Goal: Task Accomplishment & Management: Use online tool/utility

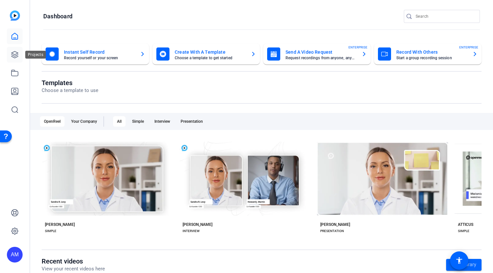
click at [20, 51] on link at bounding box center [15, 55] width 16 height 16
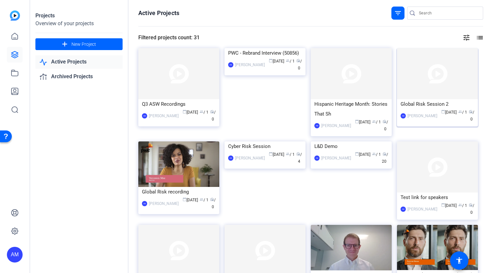
click at [424, 77] on img at bounding box center [437, 73] width 81 height 51
click at [248, 142] on img at bounding box center [265, 142] width 81 height 0
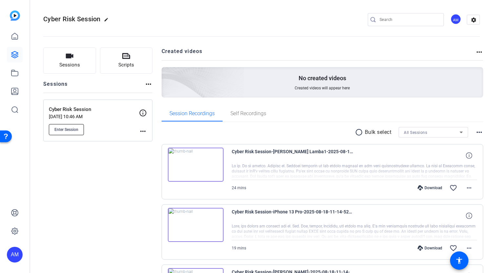
click at [69, 130] on span "Enter Session" at bounding box center [66, 129] width 24 height 5
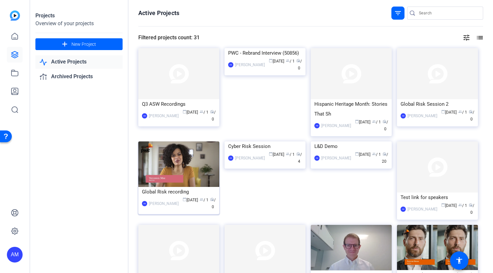
click at [194, 170] on img at bounding box center [178, 165] width 81 height 46
click at [430, 165] on img at bounding box center [437, 167] width 81 height 51
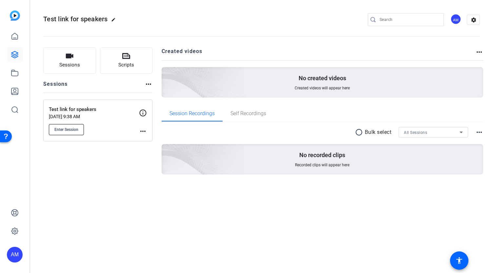
click at [76, 130] on span "Enter Session" at bounding box center [66, 129] width 24 height 5
click at [13, 53] on icon at bounding box center [15, 55] width 8 height 8
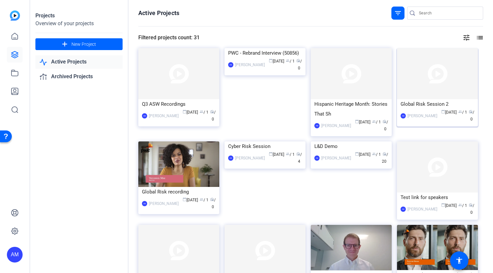
click at [446, 83] on img at bounding box center [437, 73] width 81 height 51
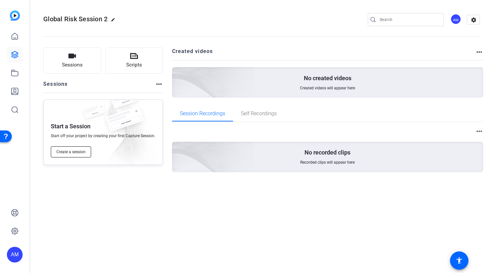
click at [71, 152] on span "Create a session" at bounding box center [70, 152] width 29 height 5
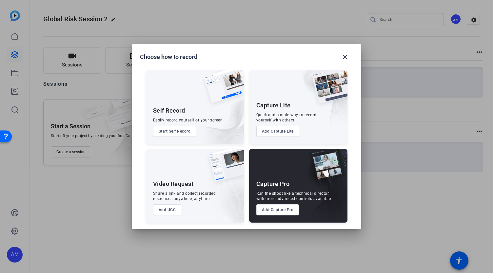
click at [275, 209] on button "Add Capture Pro" at bounding box center [277, 210] width 43 height 11
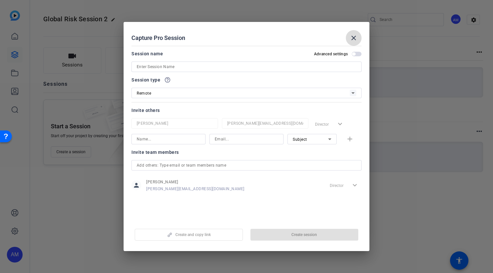
click at [354, 36] on mat-icon "close" at bounding box center [354, 38] width 8 height 8
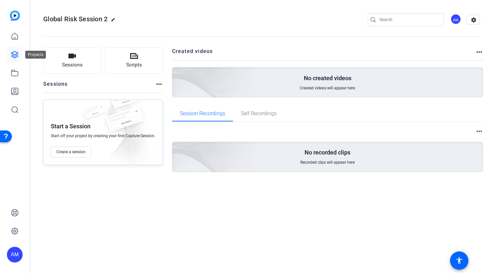
click at [9, 59] on link at bounding box center [15, 55] width 16 height 16
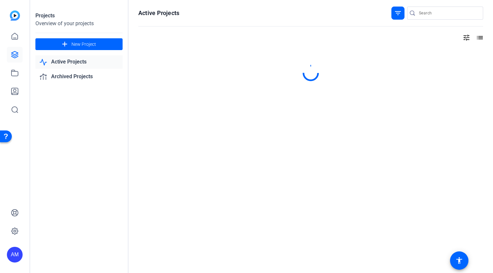
click at [14, 54] on icon at bounding box center [15, 55] width 8 height 8
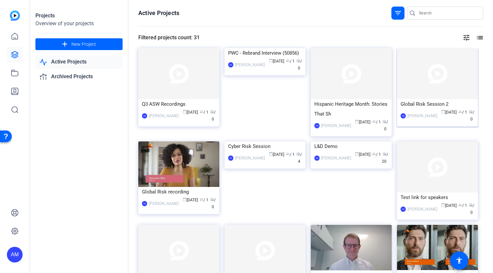
click at [430, 84] on img at bounding box center [437, 73] width 81 height 51
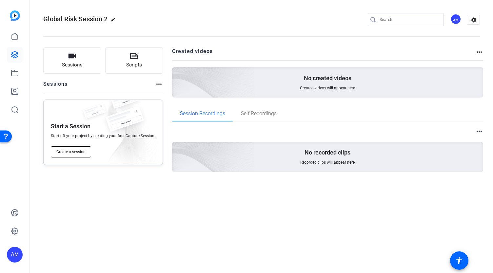
click at [71, 151] on span "Create a session" at bounding box center [70, 152] width 29 height 5
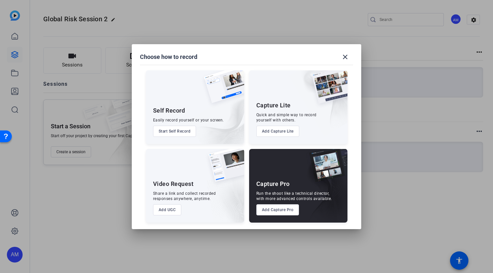
click at [280, 208] on button "Add Capture Pro" at bounding box center [277, 210] width 43 height 11
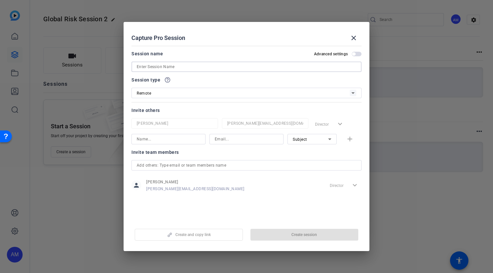
click at [190, 67] on input at bounding box center [247, 67] width 220 height 8
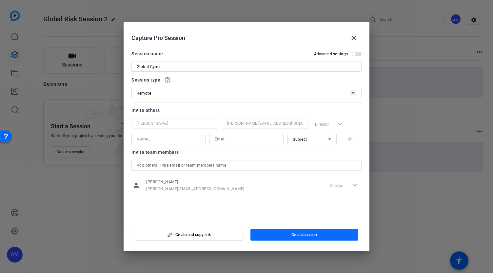
type input "Global Cyber"
click at [293, 234] on span "Create session" at bounding box center [304, 234] width 26 height 5
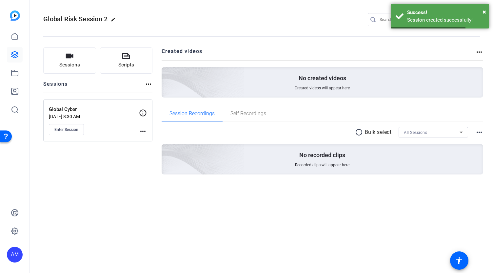
click at [125, 127] on div "Enter Session" at bounding box center [94, 129] width 90 height 11
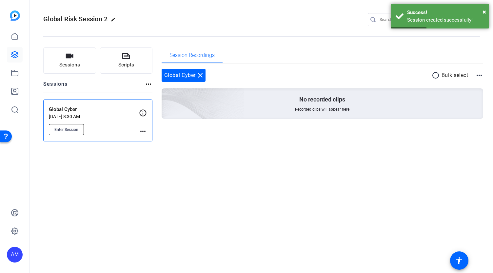
click at [65, 130] on span "Enter Session" at bounding box center [66, 129] width 24 height 5
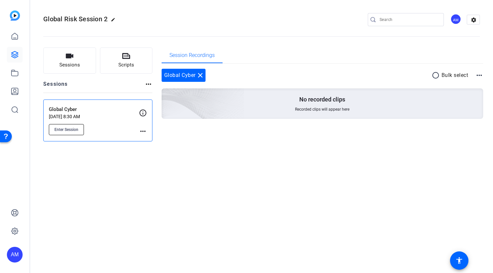
click at [70, 130] on span "Enter Session" at bounding box center [66, 129] width 24 height 5
click at [67, 131] on span "Enter Session" at bounding box center [66, 129] width 24 height 5
click at [13, 54] on icon at bounding box center [15, 55] width 8 height 8
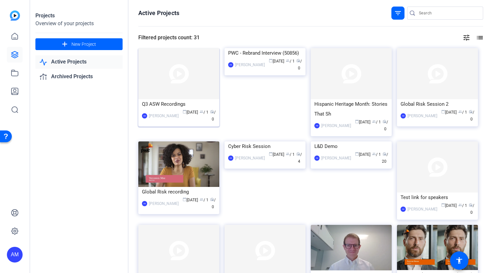
click at [175, 79] on img at bounding box center [178, 73] width 81 height 51
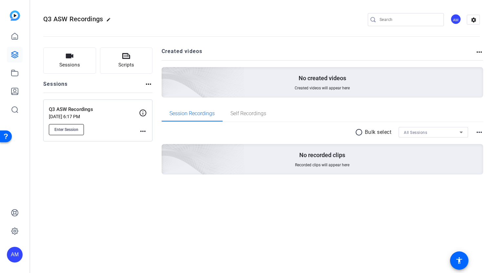
click at [73, 128] on span "Enter Session" at bounding box center [66, 129] width 24 height 5
click at [12, 55] on icon at bounding box center [15, 55] width 8 height 8
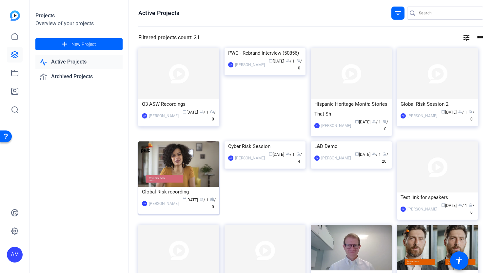
click at [194, 167] on img at bounding box center [178, 165] width 81 height 46
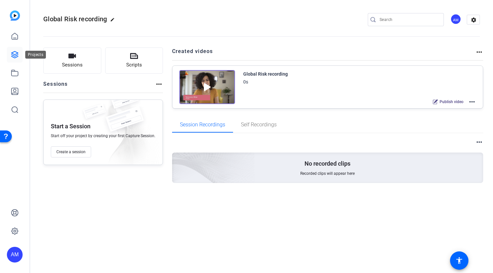
click at [16, 55] on icon at bounding box center [15, 55] width 8 height 8
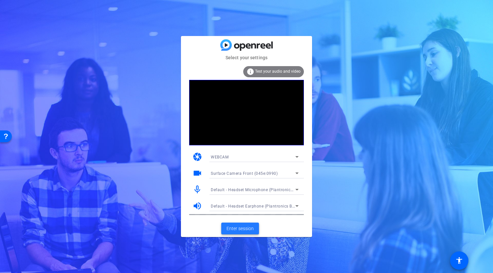
click at [247, 226] on span "Enter session" at bounding box center [240, 229] width 27 height 7
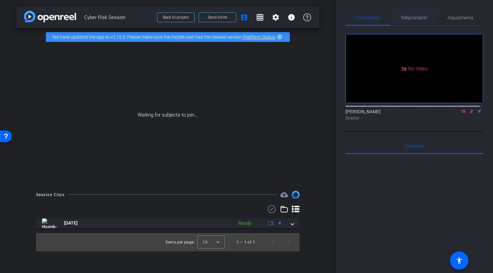
click at [412, 17] on span "Teleprompter" at bounding box center [414, 17] width 27 height 5
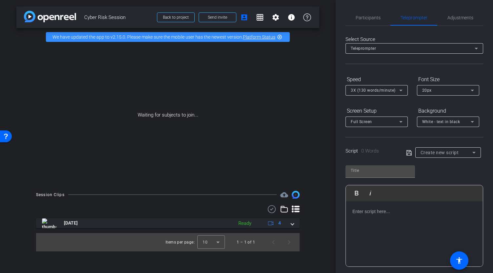
click at [407, 152] on icon at bounding box center [409, 153] width 6 height 8
click at [367, 170] on input "text" at bounding box center [380, 171] width 59 height 8
type input "8/28 script"
click at [408, 152] on icon at bounding box center [408, 152] width 5 height 5
click at [370, 210] on p at bounding box center [414, 211] width 124 height 7
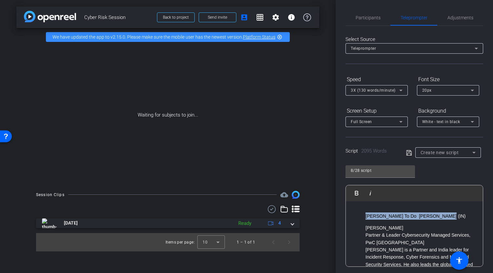
drag, startPoint x: 449, startPoint y: 216, endPoint x: 358, endPoint y: 217, distance: 90.5
click at [358, 217] on ul "Sangram To Do Sangram Gayal (IN)" at bounding box center [414, 216] width 124 height 7
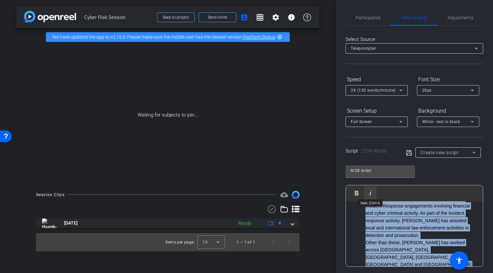
scroll to position [87, 0]
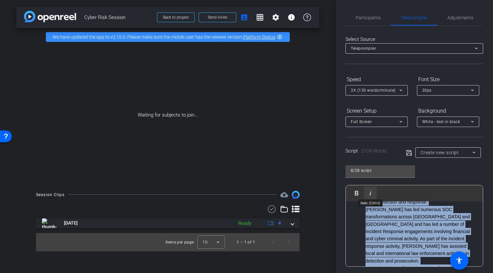
drag, startPoint x: 422, startPoint y: 202, endPoint x: 374, endPoint y: 199, distance: 48.6
click at [374, 199] on div "Play Play from this location Play Selected Play and display the selected text o…" at bounding box center [415, 226] width 138 height 82
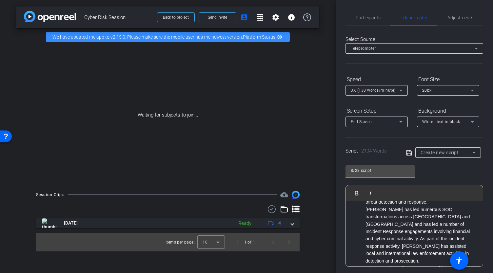
click at [480, 209] on div "Participants Teleprompter Adjustments Abe Menendez Director Everyone 0 Mark all…" at bounding box center [414, 136] width 157 height 273
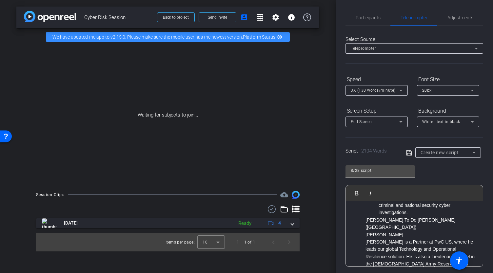
scroll to position [411, 0]
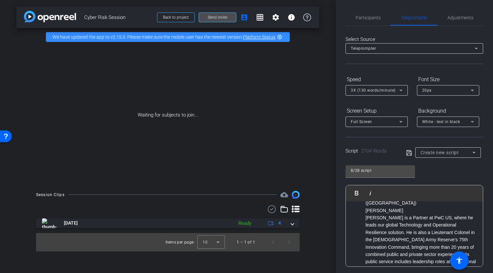
click at [230, 18] on span at bounding box center [217, 18] width 37 height 16
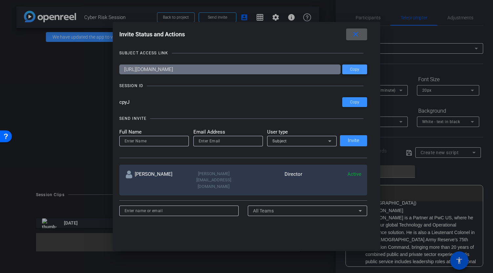
click at [353, 72] on span "Copy" at bounding box center [354, 69] width 9 height 5
click at [218, 16] on div at bounding box center [246, 136] width 493 height 273
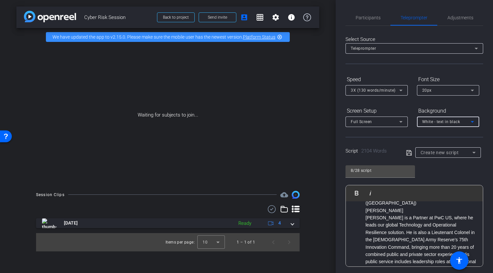
click at [474, 122] on icon at bounding box center [473, 122] width 8 height 8
click at [455, 147] on div "Black - text in white" at bounding box center [441, 147] width 39 height 8
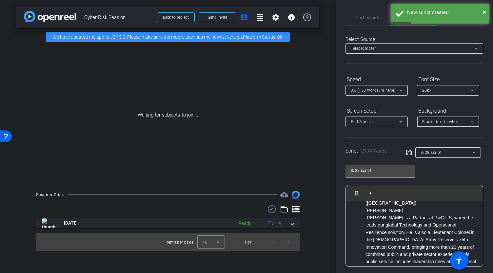
click at [408, 153] on icon at bounding box center [408, 152] width 5 height 5
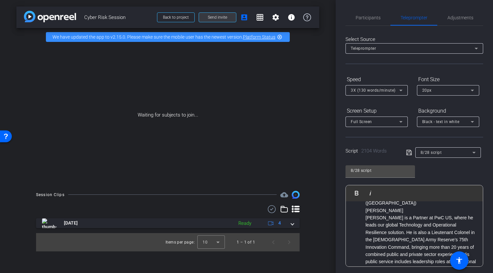
click at [224, 18] on span "Send invite" at bounding box center [217, 17] width 19 height 5
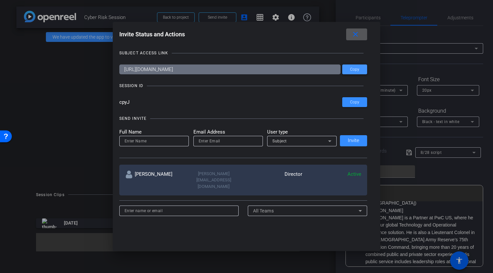
click at [357, 72] on span at bounding box center [354, 70] width 25 height 16
click at [358, 36] on mat-icon "close" at bounding box center [355, 34] width 8 height 8
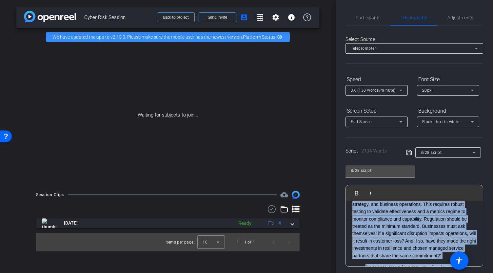
scroll to position [49, 0]
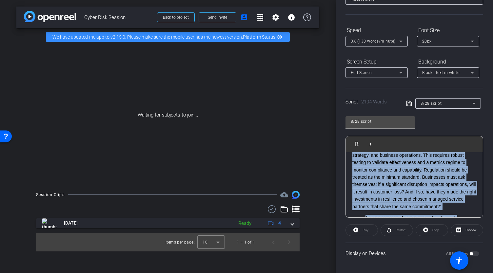
drag, startPoint x: 353, startPoint y: 212, endPoint x: 493, endPoint y: 264, distance: 148.7
click at [493, 264] on div "Participants Teleprompter Adjustments Abe Menendez Director Everyone 0 Mark all…" at bounding box center [414, 136] width 157 height 273
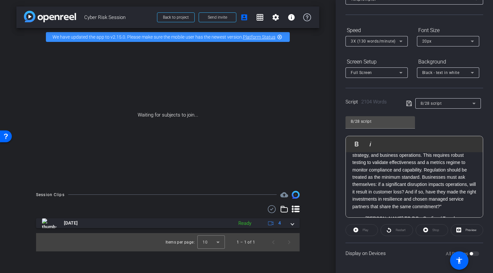
drag, startPoint x: 458, startPoint y: 209, endPoint x: 468, endPoint y: 206, distance: 10.8
click at [468, 234] on p "Petr:“And that independence and modularity are key. Don’t let one provider—or o…" at bounding box center [414, 252] width 124 height 37
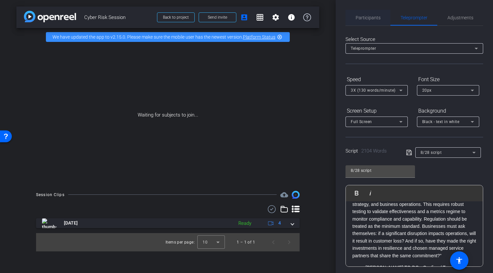
click at [373, 17] on span "Participants" at bounding box center [368, 17] width 25 height 5
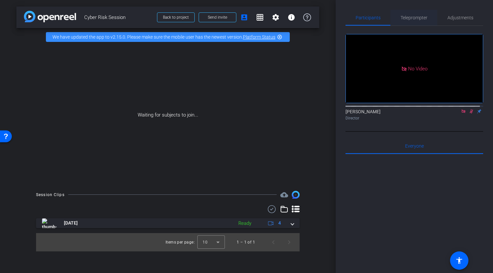
click at [407, 17] on span "Teleprompter" at bounding box center [414, 17] width 27 height 5
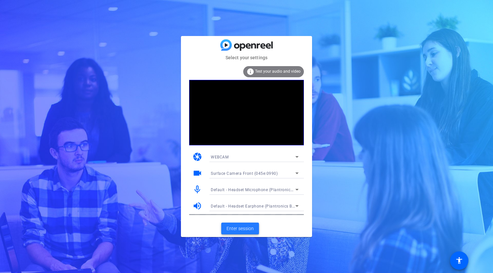
click at [237, 233] on span at bounding box center [240, 229] width 38 height 16
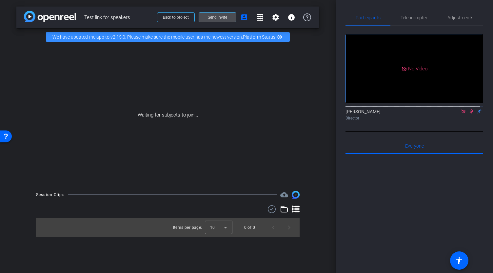
click at [227, 19] on span at bounding box center [217, 18] width 37 height 16
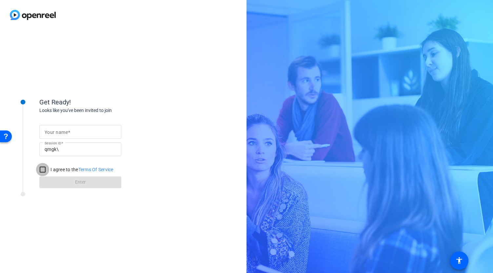
click at [42, 170] on input "I agree to the Terms Of Service" at bounding box center [42, 169] width 13 height 13
checkbox input "true"
click at [74, 182] on form "Your name Session ID qmgk\ I agree to the Terms Of Service Enter" at bounding box center [80, 155] width 82 height 67
click at [79, 134] on input "Your name" at bounding box center [80, 132] width 71 height 8
type input "[PERSON_NAME]"
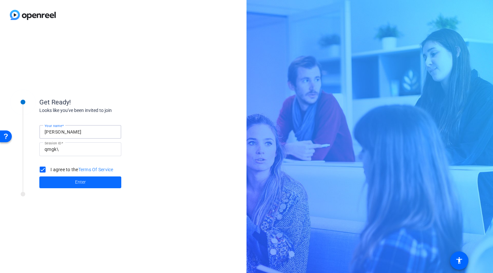
click at [73, 183] on span at bounding box center [80, 183] width 82 height 16
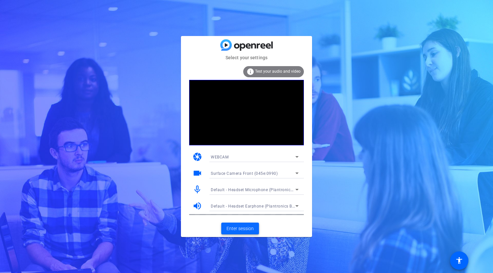
click at [235, 228] on span "Enter session" at bounding box center [240, 229] width 27 height 7
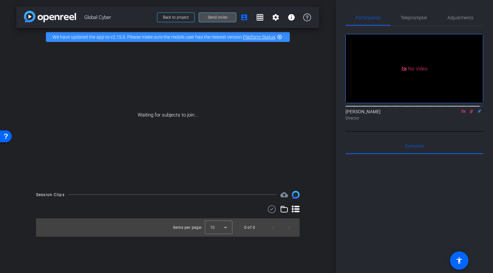
click at [221, 19] on span "Send invite" at bounding box center [217, 17] width 19 height 5
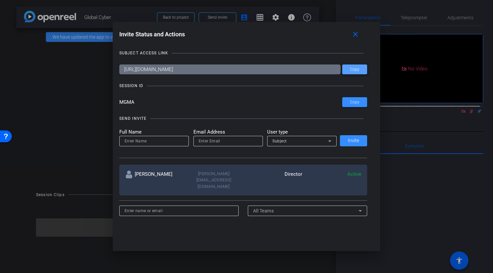
click at [355, 69] on span "Copy" at bounding box center [354, 69] width 9 height 5
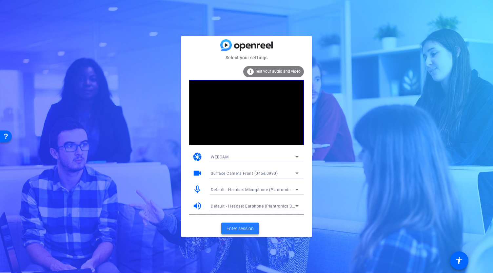
click at [242, 229] on span "Enter session" at bounding box center [240, 229] width 27 height 7
click at [239, 228] on span "Enter session" at bounding box center [240, 229] width 27 height 7
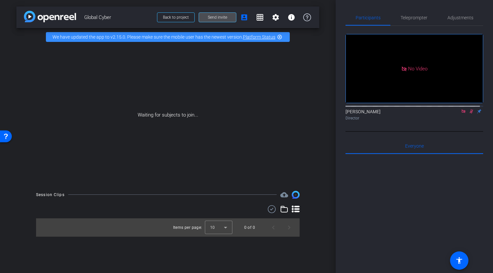
click at [221, 18] on span "Send invite" at bounding box center [217, 17] width 19 height 5
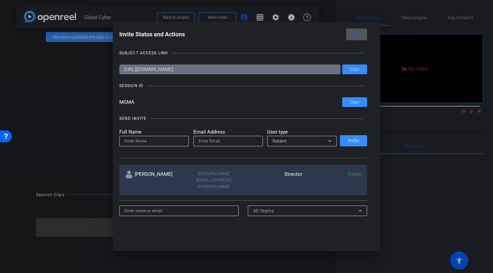
click at [0, 0] on mat-icon "close" at bounding box center [0, 0] width 0 height 0
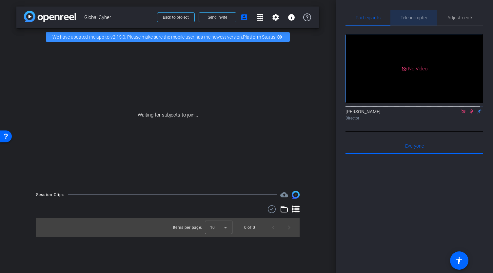
click at [413, 20] on span "Teleprompter" at bounding box center [414, 18] width 27 height 16
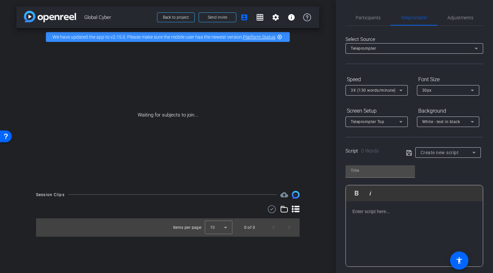
click at [365, 213] on p at bounding box center [414, 211] width 124 height 7
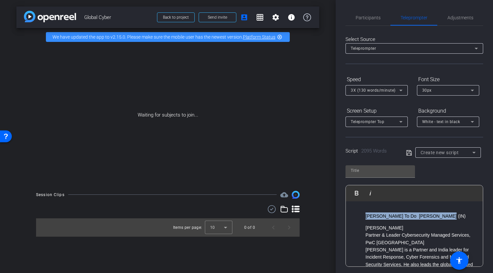
drag, startPoint x: 445, startPoint y: 214, endPoint x: 362, endPoint y: 215, distance: 83.3
click at [362, 215] on ul "Sangram To Do Sangram Gayal (IN)" at bounding box center [414, 216] width 124 height 7
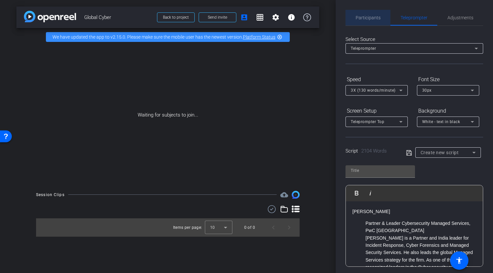
click at [369, 17] on span "Participants" at bounding box center [368, 17] width 25 height 5
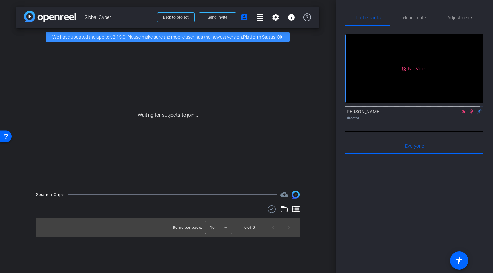
click at [462, 111] on icon at bounding box center [463, 111] width 5 height 5
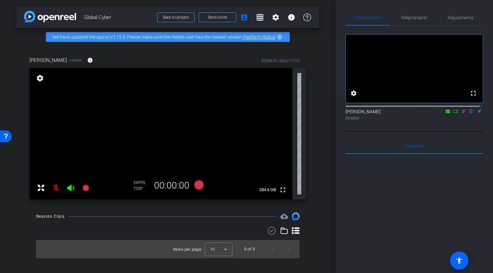
click at [57, 190] on mat-icon at bounding box center [56, 188] width 13 height 13
click at [461, 114] on icon at bounding box center [463, 111] width 5 height 5
click at [296, 164] on div "fullscreen settings 284.6 GB" at bounding box center [168, 133] width 277 height 131
click at [413, 18] on span "Teleprompter" at bounding box center [414, 17] width 27 height 5
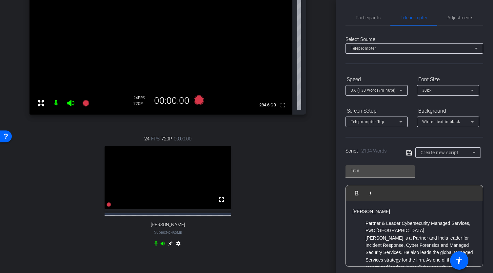
scroll to position [119, 0]
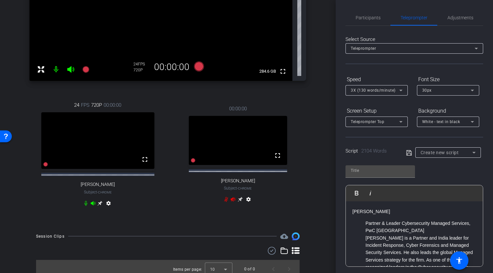
click at [170, 216] on div "00:00:00 fullscreen Petr Spirik Subject - Chrome settings" at bounding box center [238, 154] width 137 height 121
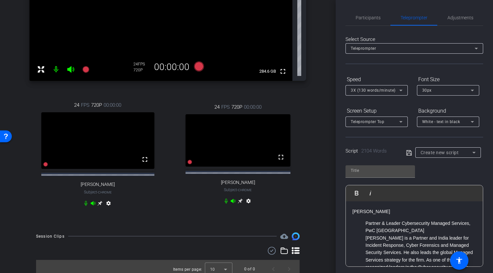
click at [99, 206] on icon at bounding box center [100, 203] width 5 height 5
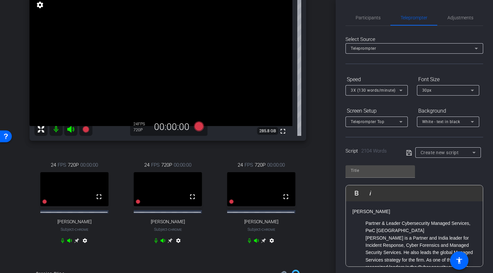
scroll to position [59, 0]
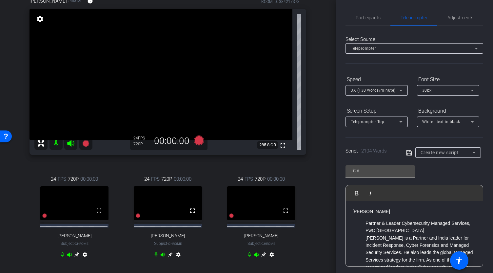
click at [322, 161] on div "arrow_back Global Cyber Back to project Send invite account_box grid_on setting…" at bounding box center [168, 77] width 336 height 273
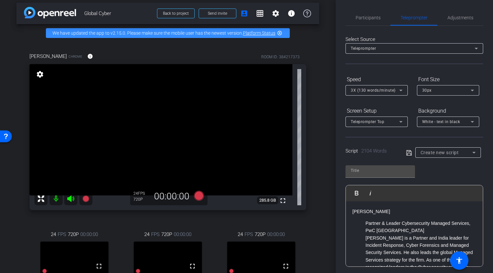
scroll to position [0, 0]
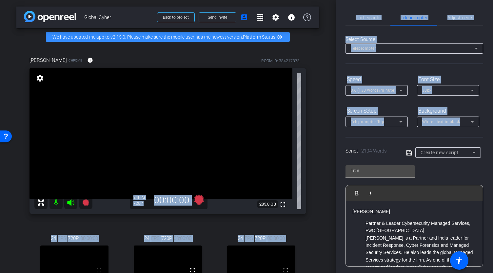
drag, startPoint x: 336, startPoint y: 133, endPoint x: 333, endPoint y: 135, distance: 4.1
click at [333, 135] on div "arrow_back Global Cyber Back to project Send invite account_box grid_on setting…" at bounding box center [246, 136] width 493 height 273
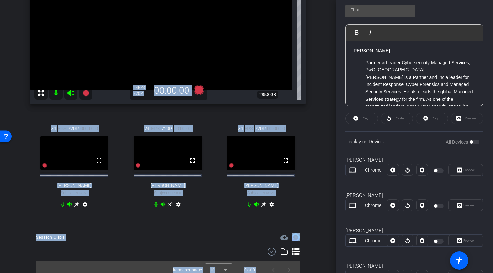
scroll to position [161, 0]
click at [470, 143] on div "All Devices" at bounding box center [462, 142] width 33 height 7
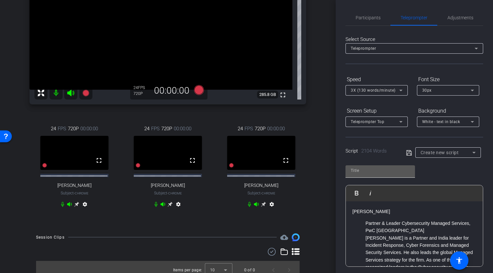
click at [378, 170] on input "text" at bounding box center [380, 171] width 59 height 8
type input "C"
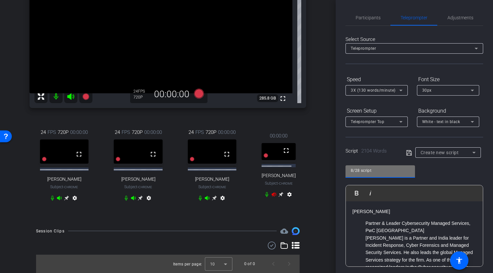
type input "8/28 script"
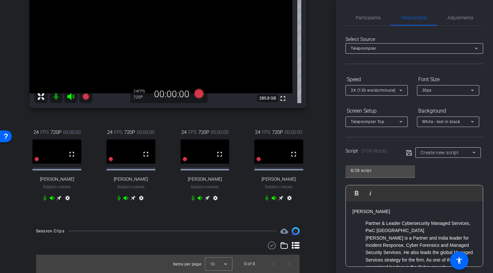
click at [407, 151] on icon at bounding box center [408, 152] width 5 height 5
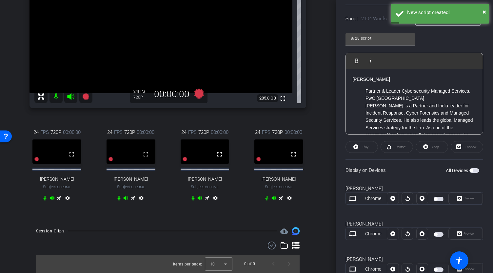
scroll to position [134, 0]
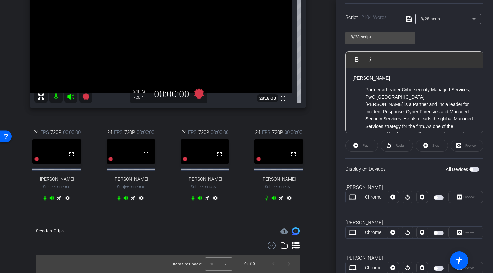
click at [472, 170] on span "button" at bounding box center [475, 169] width 10 height 5
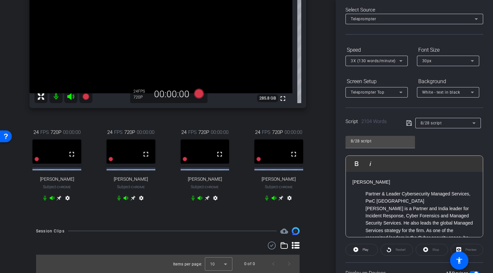
scroll to position [0, 0]
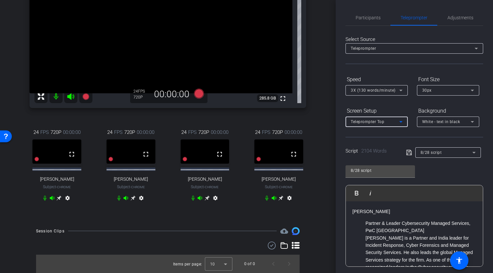
click at [403, 123] on icon at bounding box center [401, 122] width 8 height 8
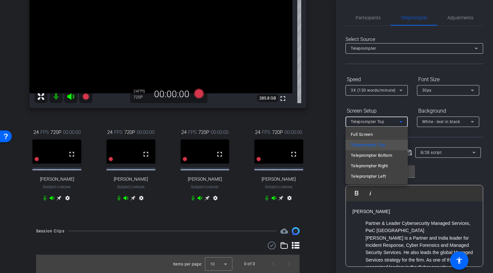
click at [437, 133] on div at bounding box center [246, 136] width 493 height 273
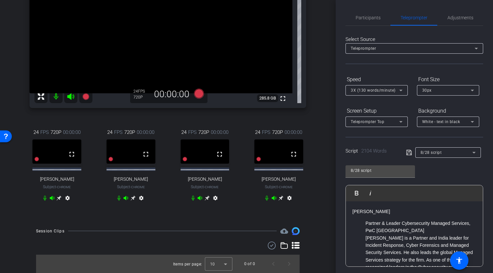
scroll to position [225, 0]
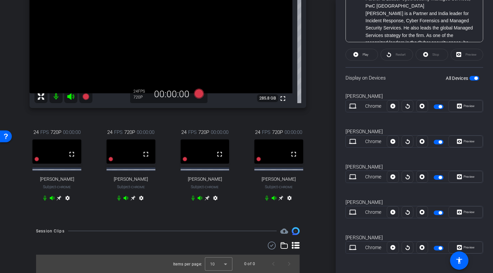
click at [474, 77] on span "button" at bounding box center [475, 78] width 3 height 3
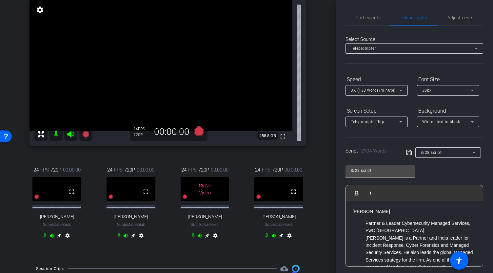
scroll to position [69, 0]
click at [132, 238] on icon at bounding box center [133, 235] width 5 height 5
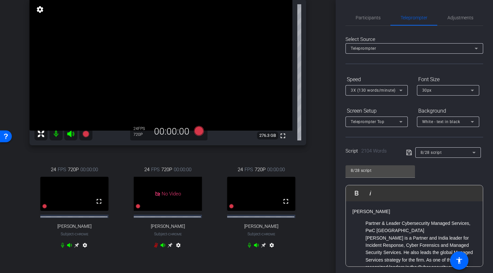
click at [41, 13] on mat-icon "settings" at bounding box center [39, 10] width 9 height 8
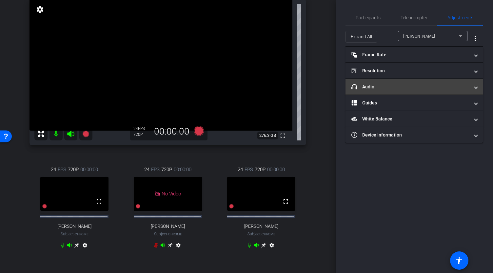
click at [377, 86] on mat-panel-title "headphone icon Audio" at bounding box center [410, 87] width 118 height 7
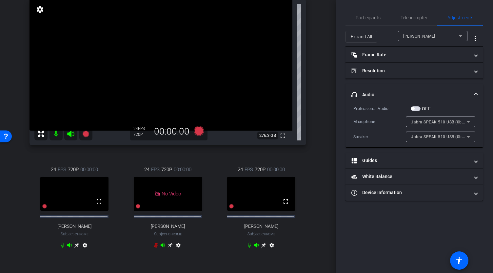
click at [261, 248] on icon at bounding box center [263, 245] width 5 height 5
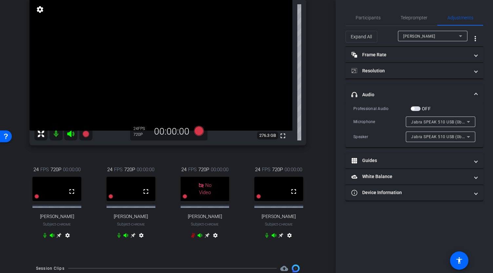
scroll to position [114, 0]
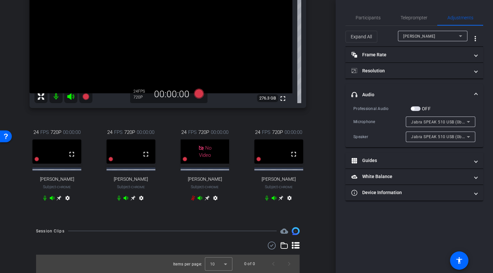
click at [279, 198] on icon at bounding box center [281, 198] width 5 height 5
click at [279, 201] on icon at bounding box center [281, 198] width 5 height 5
drag, startPoint x: 332, startPoint y: 151, endPoint x: 330, endPoint y: 120, distance: 30.9
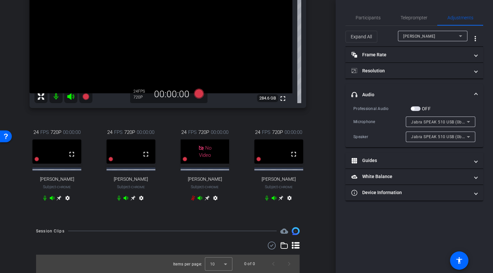
click at [330, 120] on div "arrow_back Global Cyber Back to project Send invite account_box grid_on setting…" at bounding box center [168, 30] width 336 height 273
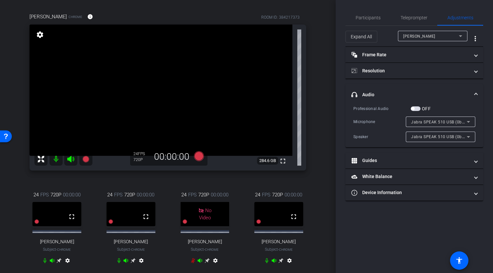
scroll to position [42, 0]
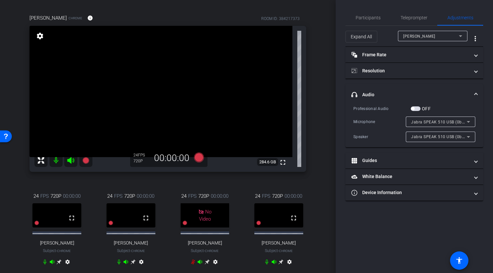
click at [32, 67] on video at bounding box center [161, 91] width 263 height 131
click at [43, 40] on mat-icon "settings" at bounding box center [39, 36] width 9 height 8
click at [474, 93] on span "headphone icon Audio" at bounding box center [412, 94] width 123 height 7
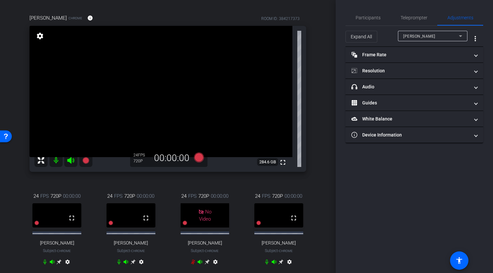
click at [41, 40] on mat-icon "settings" at bounding box center [39, 36] width 9 height 8
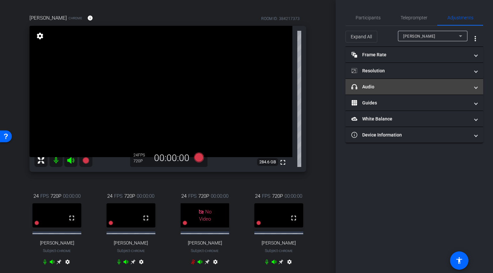
click at [377, 86] on mat-panel-title "headphone icon Audio" at bounding box center [410, 87] width 118 height 7
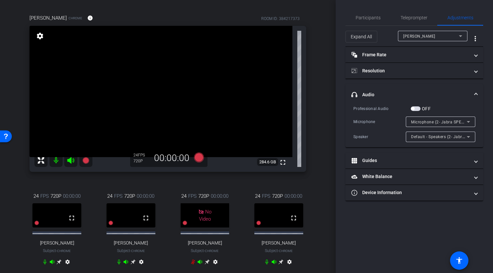
click at [419, 120] on span "Microphone (2- Jabra SPEAK 510 USB)" at bounding box center [448, 121] width 75 height 5
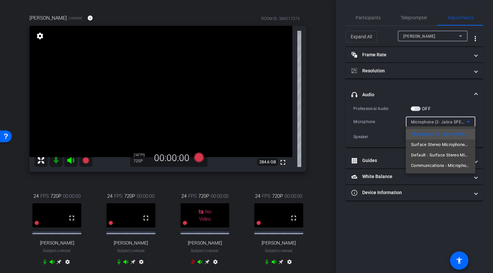
click at [474, 93] on div at bounding box center [246, 136] width 493 height 273
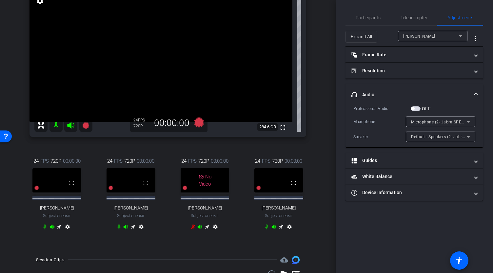
scroll to position [78, 0]
click at [57, 230] on icon at bounding box center [58, 226] width 5 height 5
click at [196, 127] on icon at bounding box center [199, 122] width 10 height 10
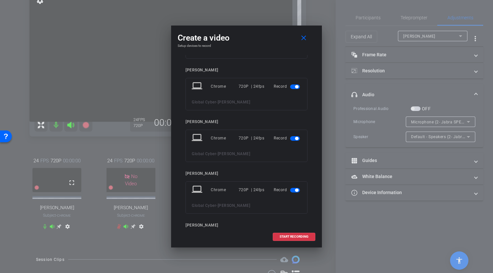
scroll to position [44, 0]
click at [295, 139] on span "button" at bounding box center [296, 139] width 3 height 3
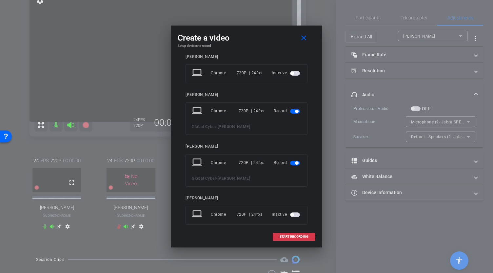
scroll to position [117, 0]
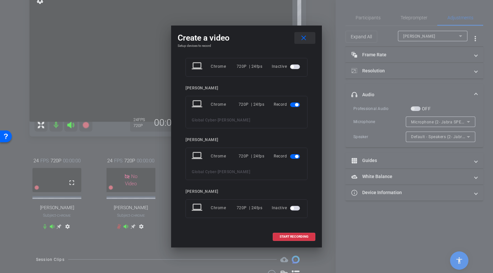
click at [303, 41] on mat-icon "close" at bounding box center [304, 38] width 8 height 8
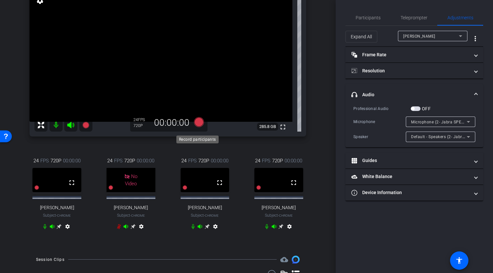
click at [197, 127] on icon at bounding box center [199, 122] width 10 height 10
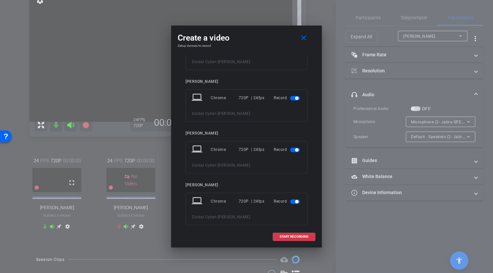
scroll to position [33, 0]
click at [290, 151] on span "button" at bounding box center [295, 151] width 10 height 5
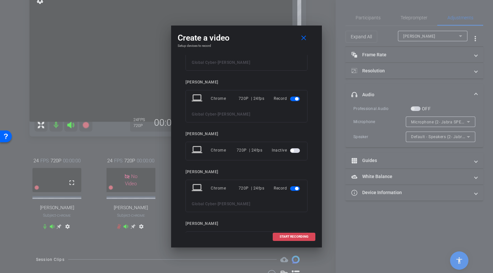
click at [289, 235] on span "START RECORDING" at bounding box center [294, 236] width 29 height 3
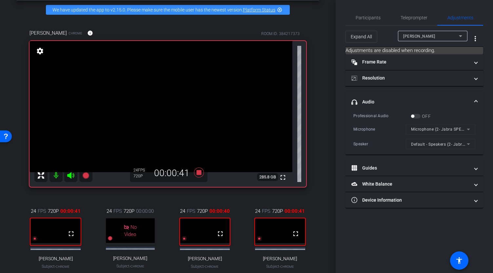
scroll to position [30, 0]
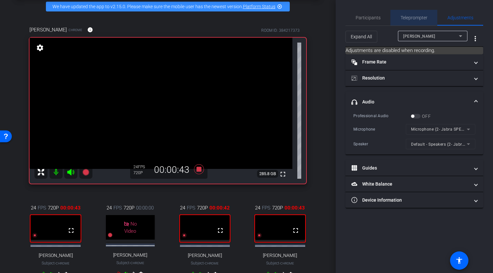
click at [410, 23] on span "Teleprompter" at bounding box center [414, 18] width 27 height 16
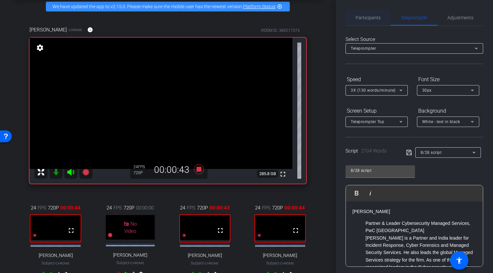
click at [376, 21] on span "Participants" at bounding box center [368, 18] width 25 height 16
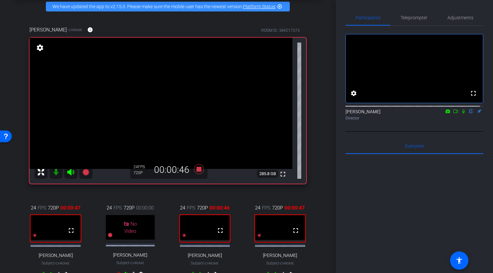
click at [462, 114] on icon at bounding box center [463, 112] width 3 height 4
click at [453, 114] on icon at bounding box center [455, 111] width 5 height 5
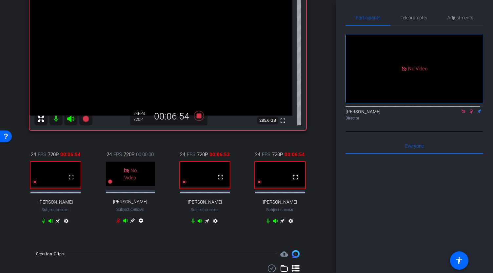
scroll to position [85, 0]
click at [205, 223] on icon at bounding box center [207, 220] width 5 height 5
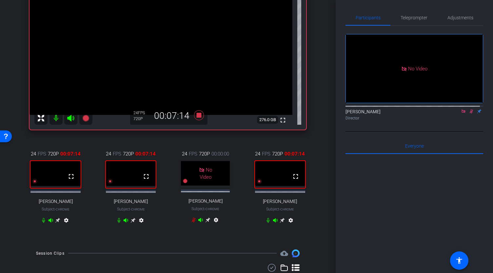
click at [56, 223] on icon at bounding box center [57, 220] width 5 height 5
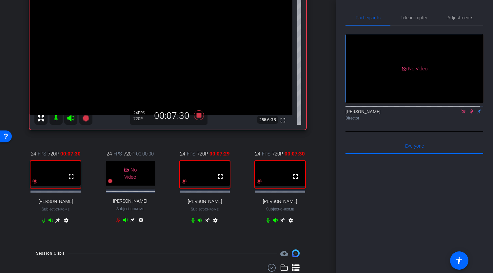
click at [206, 223] on icon at bounding box center [207, 220] width 5 height 5
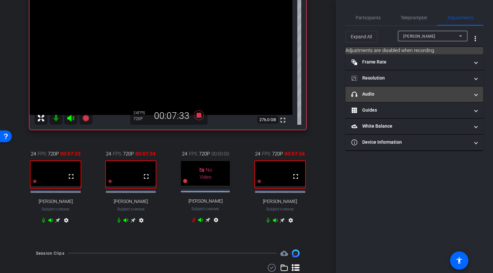
click at [378, 96] on mat-panel-title "headphone icon Audio" at bounding box center [410, 94] width 118 height 7
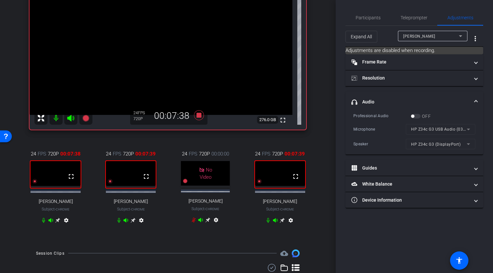
click at [475, 99] on span at bounding box center [476, 102] width 3 height 7
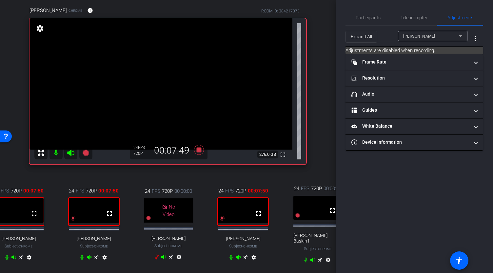
scroll to position [50, 19]
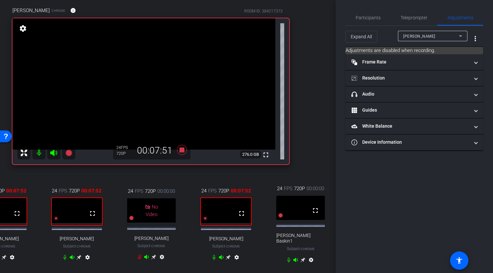
click at [293, 262] on icon at bounding box center [295, 260] width 5 height 4
click at [286, 263] on icon at bounding box center [288, 260] width 5 height 5
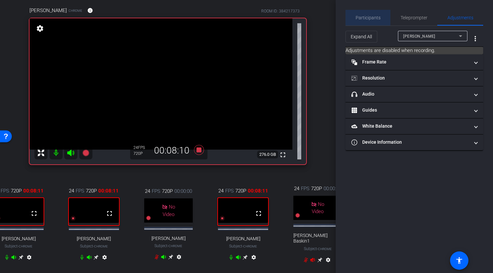
click at [371, 17] on span "Participants" at bounding box center [368, 17] width 25 height 5
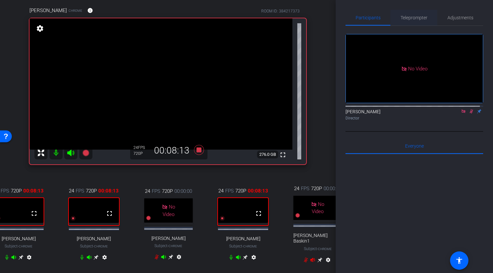
click at [413, 19] on span "Teleprompter" at bounding box center [414, 17] width 27 height 5
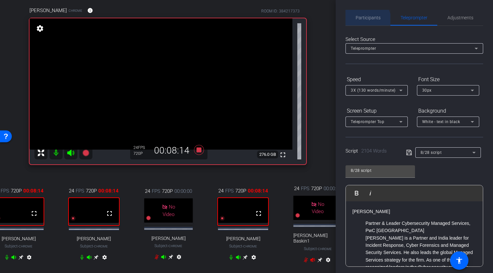
click at [364, 21] on span "Participants" at bounding box center [368, 18] width 25 height 16
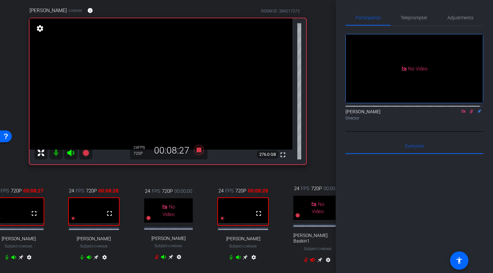
click at [18, 260] on icon at bounding box center [20, 257] width 5 height 5
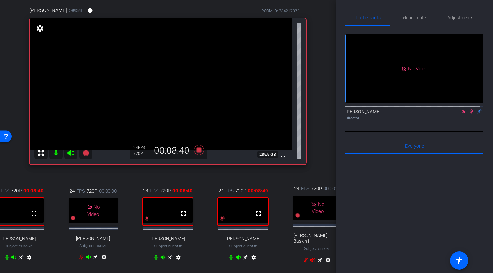
click at [154, 260] on icon at bounding box center [155, 257] width 5 height 5
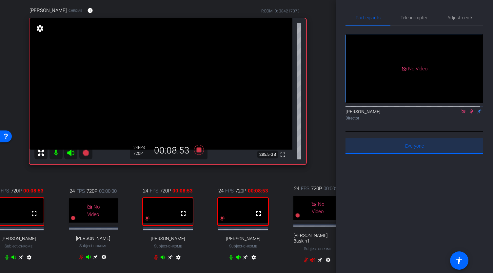
click at [434, 148] on div "Everyone 0" at bounding box center [415, 146] width 138 height 16
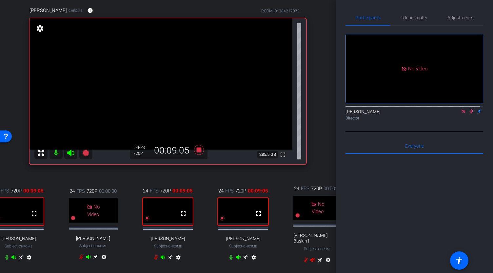
click at [311, 262] on icon at bounding box center [312, 260] width 5 height 4
click at [153, 260] on icon at bounding box center [155, 257] width 5 height 5
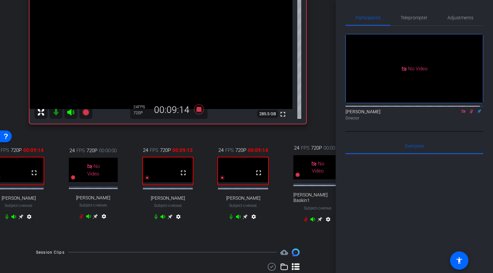
scroll to position [90, 0]
click at [5, 220] on icon at bounding box center [6, 217] width 5 height 5
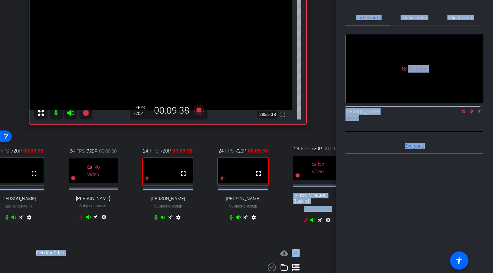
scroll to position [90, 19]
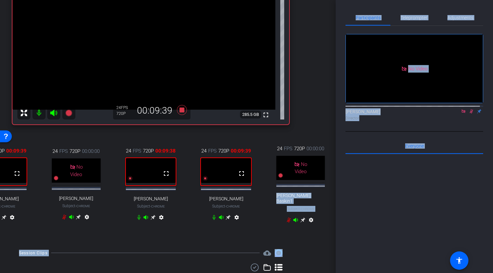
drag, startPoint x: 336, startPoint y: 174, endPoint x: 334, endPoint y: 179, distance: 4.7
click at [334, 179] on div "arrow_back Global Cyber Back to project Send invite account_box grid_on setting…" at bounding box center [246, 136] width 493 height 273
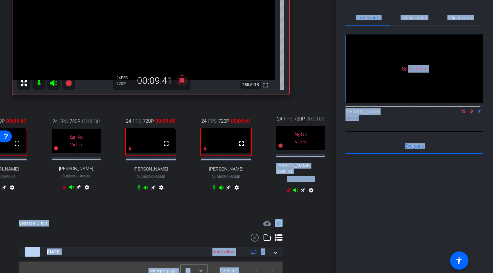
scroll to position [121, 19]
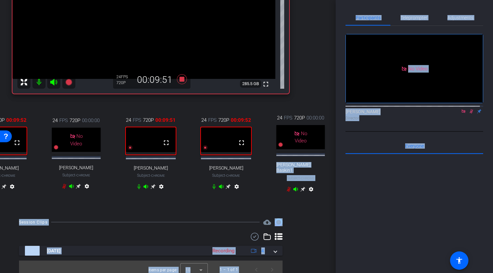
click at [36, 87] on mat-icon at bounding box center [38, 82] width 13 height 13
click at [410, 21] on span "Teleprompter" at bounding box center [414, 18] width 27 height 16
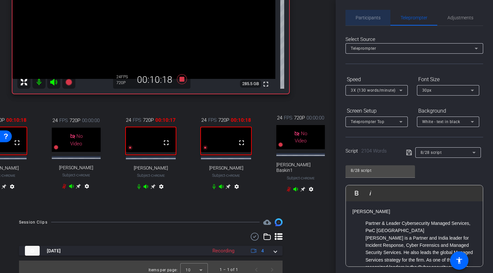
click at [377, 19] on span "Participants" at bounding box center [368, 17] width 25 height 5
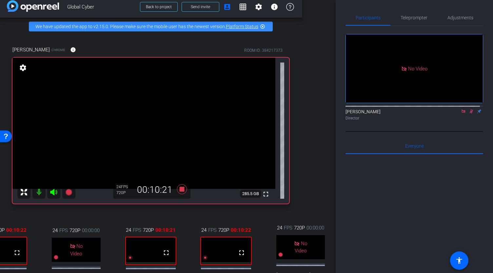
scroll to position [0, 19]
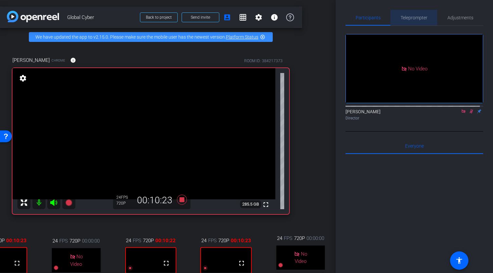
click at [415, 16] on span "Teleprompter" at bounding box center [414, 17] width 27 height 5
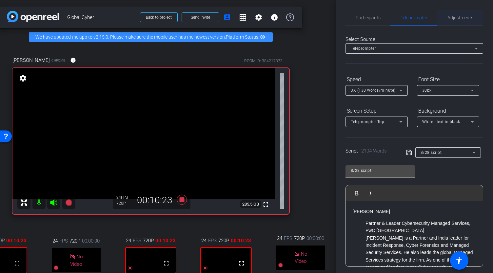
click at [466, 17] on span "Adjustments" at bounding box center [461, 17] width 26 height 5
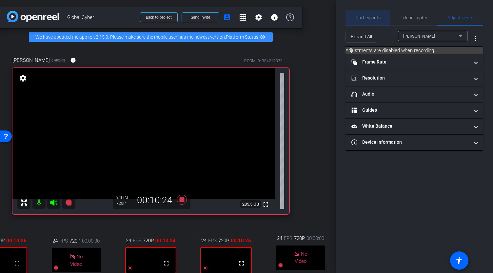
click at [378, 17] on span "Participants" at bounding box center [368, 17] width 25 height 5
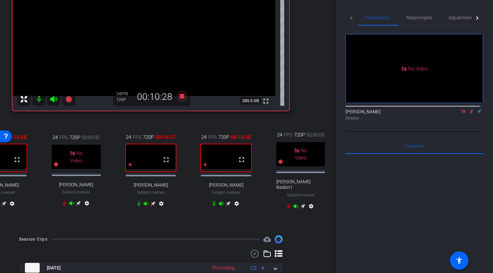
scroll to position [105, 19]
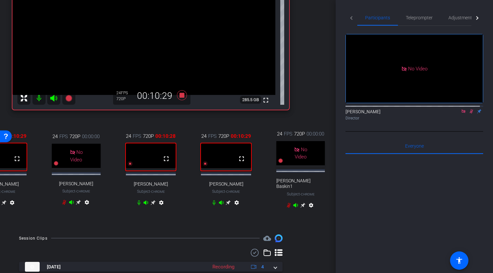
click at [37, 104] on mat-icon at bounding box center [38, 98] width 13 height 13
drag, startPoint x: 37, startPoint y: 104, endPoint x: 469, endPoint y: 103, distance: 431.8
click at [469, 103] on div "arrow_back Global Cyber Back to project Send invite account_box grid_on setting…" at bounding box center [246, 136] width 493 height 273
click at [470, 110] on icon at bounding box center [472, 112] width 4 height 4
drag, startPoint x: 37, startPoint y: 102, endPoint x: 53, endPoint y: 63, distance: 41.6
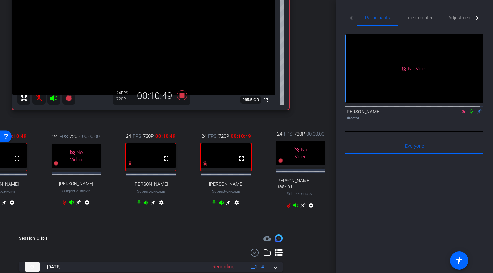
click at [53, 63] on div "fullscreen settings 285.5 GB" at bounding box center [150, 37] width 277 height 146
click at [469, 110] on icon at bounding box center [471, 111] width 5 height 5
click at [470, 110] on icon at bounding box center [472, 112] width 4 height 4
click at [38, 103] on mat-icon at bounding box center [38, 98] width 13 height 13
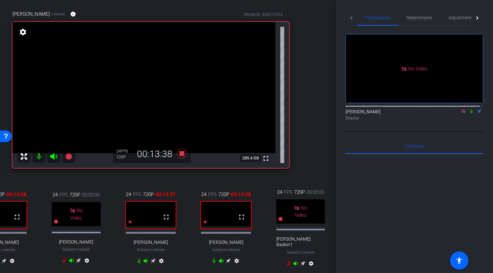
scroll to position [43, 19]
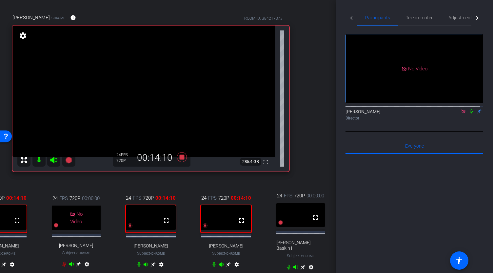
click at [22, 40] on mat-icon "settings" at bounding box center [22, 36] width 9 height 8
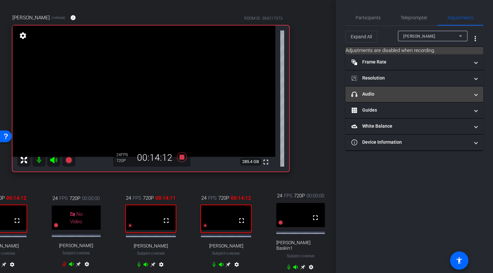
click at [385, 90] on mat-expansion-panel-header "headphone icon Audio" at bounding box center [415, 95] width 138 height 16
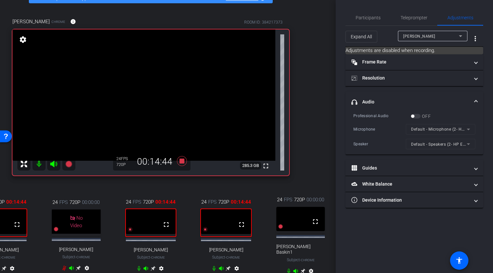
scroll to position [54, 19]
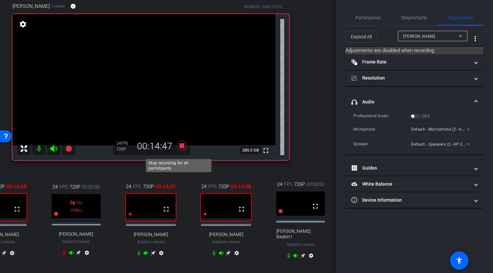
click at [180, 150] on icon at bounding box center [182, 146] width 10 height 10
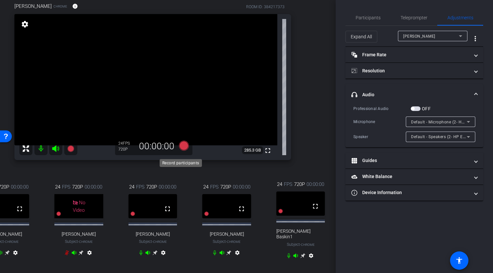
scroll to position [54, 17]
click at [24, 30] on div "settings" at bounding box center [24, 24] width 11 height 11
click at [370, 94] on mat-panel-title "headphone icon Audio" at bounding box center [410, 94] width 118 height 7
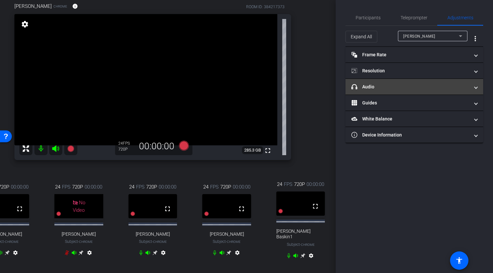
click at [370, 95] on mat-expansion-panel-header "Guides" at bounding box center [415, 103] width 138 height 16
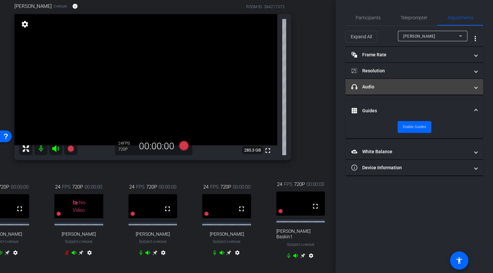
click at [369, 88] on mat-panel-title "headphone icon Audio" at bounding box center [410, 87] width 118 height 7
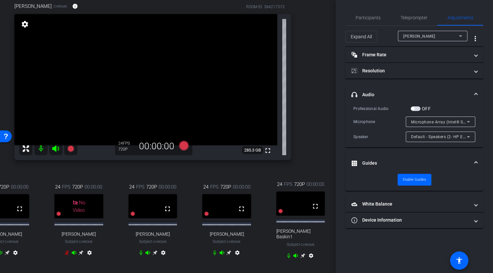
click at [470, 122] on icon at bounding box center [469, 122] width 8 height 8
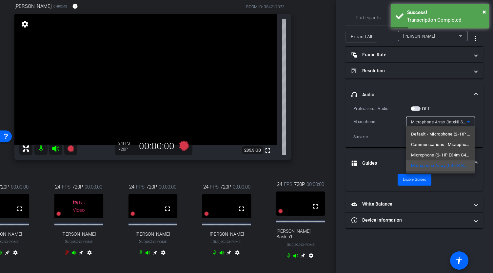
click at [316, 117] on div at bounding box center [246, 136] width 493 height 273
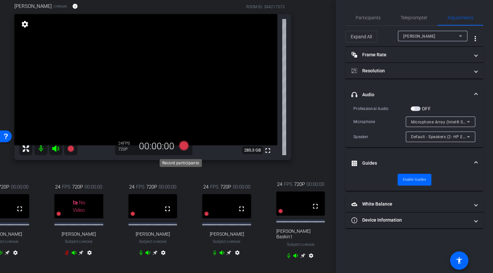
click at [179, 150] on icon at bounding box center [184, 146] width 10 height 10
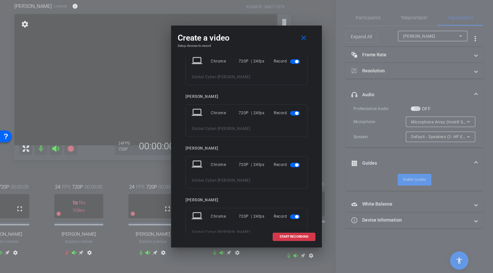
scroll to position [71, 0]
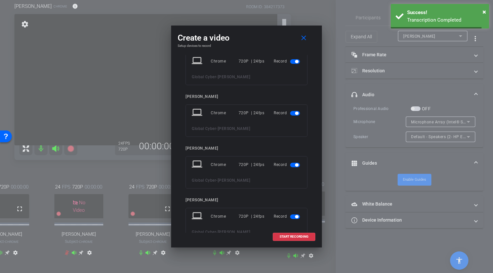
click at [295, 112] on span "button" at bounding box center [296, 113] width 3 height 3
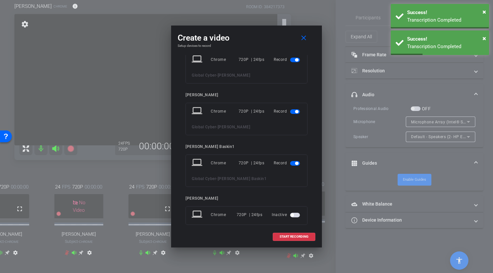
scroll to position [169, 0]
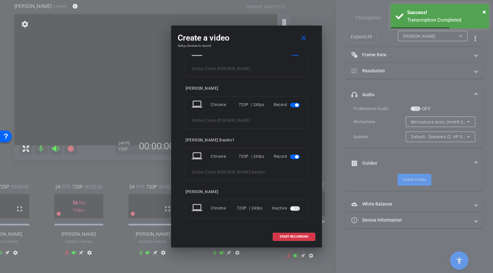
click at [291, 155] on span "button" at bounding box center [295, 157] width 10 height 5
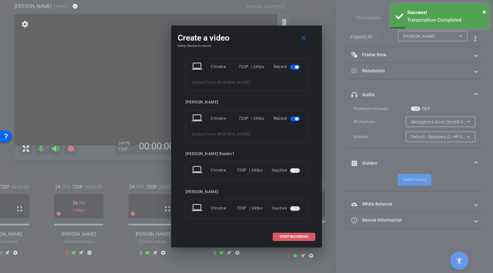
click at [292, 235] on span "START RECORDING" at bounding box center [294, 236] width 29 height 3
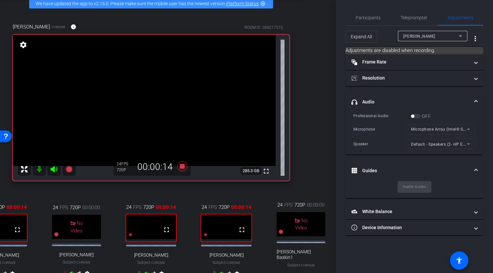
scroll to position [33, 17]
click at [374, 20] on span "Participants" at bounding box center [368, 17] width 25 height 5
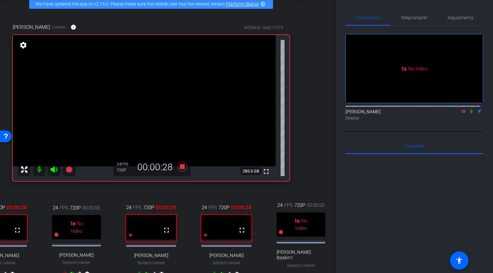
click at [469, 110] on icon at bounding box center [471, 111] width 5 height 5
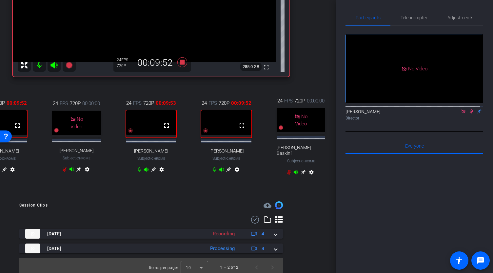
scroll to position [148, 17]
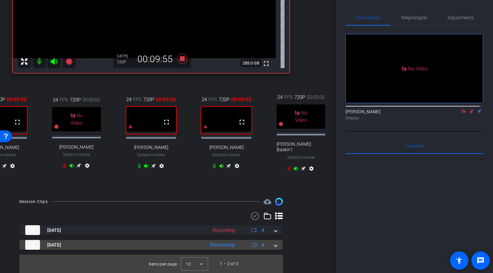
click at [274, 243] on span at bounding box center [275, 245] width 3 height 7
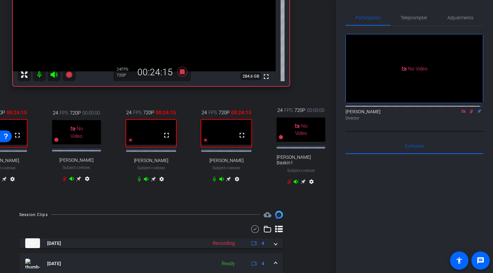
scroll to position [220, 17]
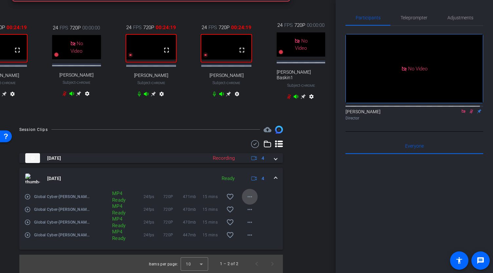
click at [247, 194] on mat-icon "more_horiz" at bounding box center [250, 197] width 8 height 8
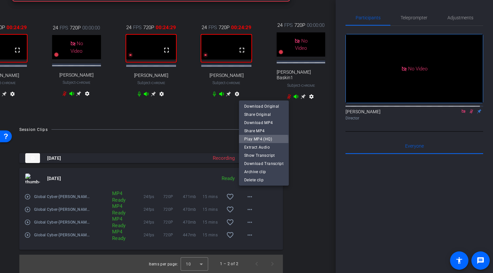
click at [258, 140] on span "Play MP4 (HQ)" at bounding box center [263, 139] width 39 height 8
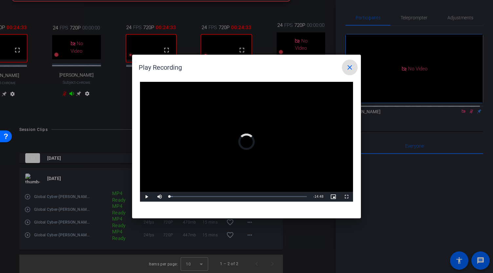
drag, startPoint x: 169, startPoint y: 198, endPoint x: 204, endPoint y: 190, distance: 35.2
click at [204, 190] on div "Video Player is loading. Play Video Play Mute Current Time 0:00 / Duration 14:4…" at bounding box center [246, 142] width 213 height 120
click at [242, 199] on div "Loaded : 28.59% 07:55 03:44" at bounding box center [238, 197] width 144 height 10
click at [255, 198] on div "Loaded : 55.84% 09:03 07:52" at bounding box center [239, 197] width 146 height 10
click at [266, 197] on div "10:14" at bounding box center [266, 197] width 0 height 2
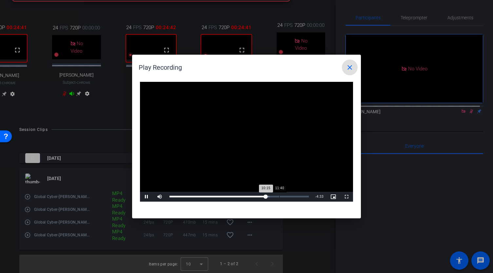
click at [280, 197] on div "Loaded : 71.74% 11:40 10:15" at bounding box center [239, 197] width 139 height 2
click at [268, 196] on div "Loaded : 81.68% 10:27 11:47" at bounding box center [239, 197] width 139 height 2
click at [260, 196] on div "Loaded : 81.68% 09:41 09:41" at bounding box center [239, 197] width 139 height 2
click at [257, 196] on div "09:16" at bounding box center [257, 197] width 0 height 2
click at [263, 195] on div "Loaded : 81.68% 09:53 09:53" at bounding box center [239, 197] width 146 height 10
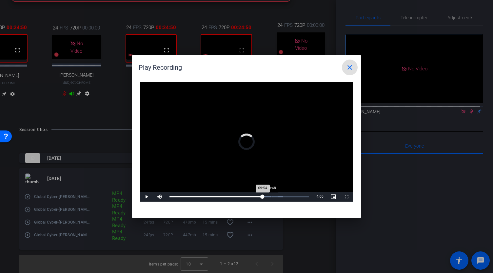
click at [271, 196] on div "10:48" at bounding box center [271, 197] width 0 height 2
click at [253, 196] on div "Loaded : 81.68% 08:51 10:48" at bounding box center [239, 197] width 139 height 2
click at [250, 196] on div "Loaded : 81.68% 08:30 08:30" at bounding box center [239, 197] width 139 height 2
click at [247, 197] on div "Loaded : 81.68% 08:13 08:31" at bounding box center [239, 197] width 139 height 2
click at [300, 196] on div "13:50" at bounding box center [300, 197] width 0 height 2
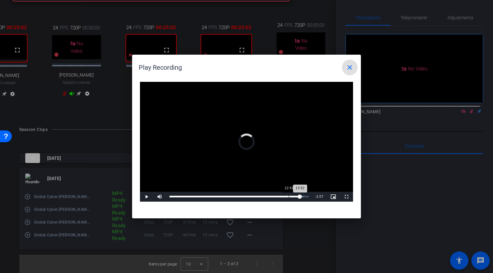
click at [289, 197] on div "12:41" at bounding box center [289, 197] width 0 height 2
click at [280, 196] on div "11:42" at bounding box center [280, 197] width 0 height 2
click at [269, 194] on div "Loaded : 96.28% 10:31 11:43" at bounding box center [239, 197] width 146 height 10
click at [257, 196] on div "Loaded : 96.28% 09:16 10:32" at bounding box center [239, 197] width 146 height 10
click at [236, 196] on div "Loaded : 96.28% 07:14 09:37" at bounding box center [239, 197] width 139 height 2
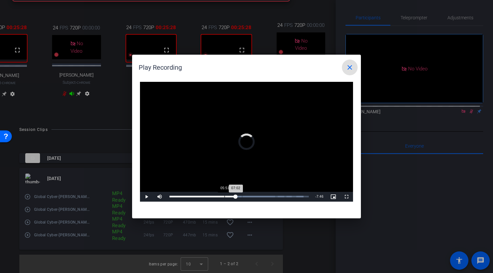
click at [224, 196] on div "Loaded : 96.28% 05:51 07:02" at bounding box center [239, 197] width 146 height 10
click at [229, 196] on div "Loaded : 96.28% 06:16 06:16" at bounding box center [239, 197] width 146 height 10
click at [224, 196] on div "06:17" at bounding box center [199, 197] width 59 height 2
click at [146, 197] on span "Video Player" at bounding box center [146, 197] width 13 height 0
drag, startPoint x: 224, startPoint y: 198, endPoint x: 229, endPoint y: 199, distance: 5.3
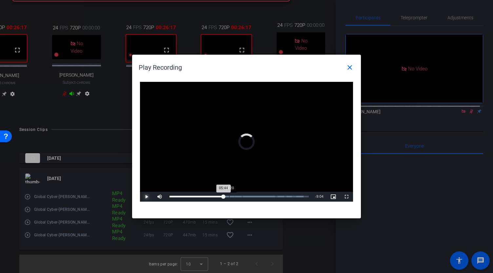
click at [229, 199] on div "Loaded : 96.28% 06:20 05:44" at bounding box center [239, 197] width 146 height 10
click at [221, 197] on div "05:26" at bounding box center [221, 197] width 0 height 2
click at [146, 197] on span "Video Player" at bounding box center [146, 197] width 13 height 0
click at [225, 197] on div "Loaded : 96.28% 05:55 05:28" at bounding box center [239, 197] width 139 height 2
click at [222, 197] on div "Loaded : 96.28% 05:38 05:56" at bounding box center [239, 197] width 139 height 2
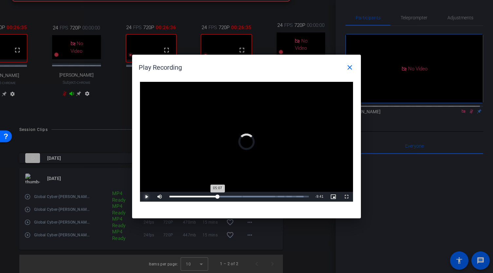
click at [218, 196] on div "05:07" at bounding box center [194, 197] width 48 height 2
click at [212, 196] on div "Loaded : 96.28% 04:35 05:08" at bounding box center [239, 197] width 139 height 2
click at [218, 196] on div "Loaded : 96.28% 05:11 04:36" at bounding box center [238, 197] width 144 height 10
click at [348, 69] on mat-icon "close" at bounding box center [350, 68] width 8 height 8
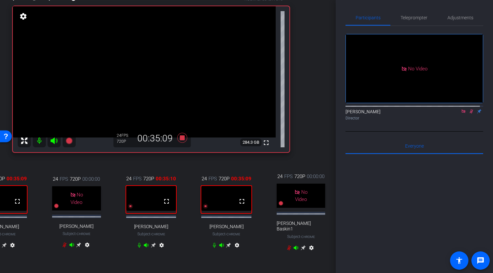
scroll to position [60, 17]
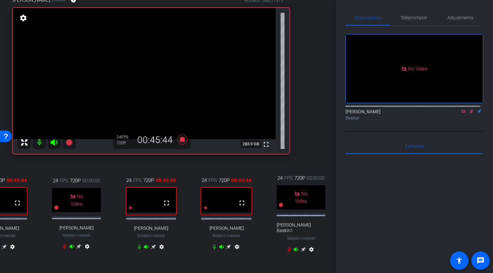
click at [470, 110] on icon at bounding box center [472, 112] width 4 height 4
click at [461, 109] on icon at bounding box center [463, 111] width 5 height 5
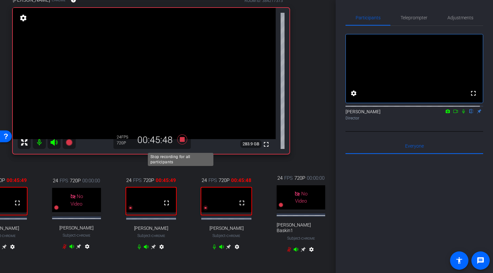
click at [182, 144] on icon at bounding box center [182, 139] width 10 height 10
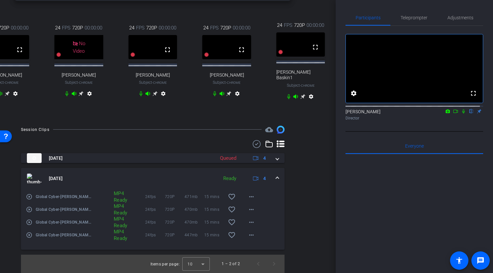
scroll to position [219, 17]
click at [248, 219] on mat-icon "more_horiz" at bounding box center [252, 223] width 8 height 8
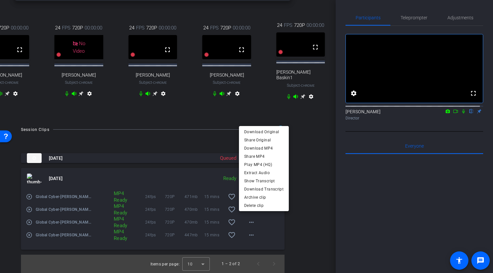
click at [343, 204] on div at bounding box center [246, 136] width 493 height 273
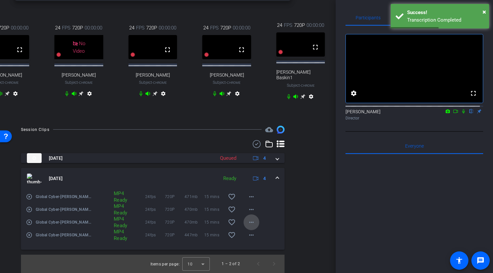
click at [248, 220] on mat-icon "more_horiz" at bounding box center [252, 223] width 8 height 8
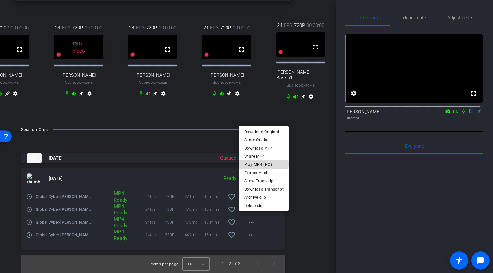
click at [264, 164] on span "Play MP4 (HQ)" at bounding box center [263, 165] width 39 height 8
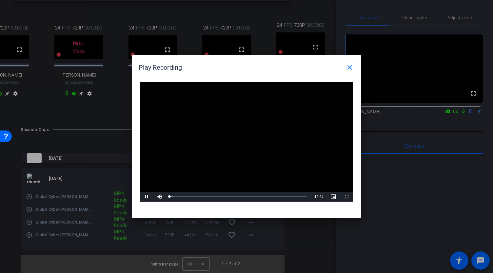
click at [241, 140] on video "Video Player" at bounding box center [246, 142] width 213 height 120
click at [145, 197] on span "Video Player" at bounding box center [146, 197] width 13 height 0
click at [241, 195] on div "Loaded : 3.11% 07:06 00:01" at bounding box center [238, 197] width 144 height 10
click at [261, 197] on div "Loaded : 57.86% 09:41 07:46" at bounding box center [239, 197] width 139 height 2
click at [271, 196] on div "Loaded : 72.25% 10:46 10:48" at bounding box center [239, 197] width 139 height 2
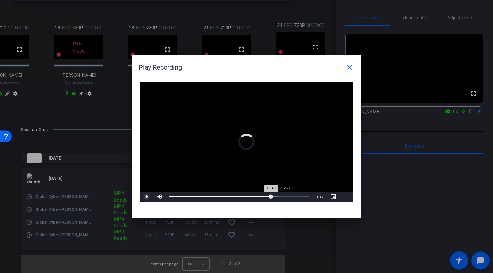
click at [286, 195] on div "Loaded : 78.11% 12:22 10:49" at bounding box center [239, 197] width 146 height 10
click at [228, 198] on div "Loaded : 87.40% 06:16 06:14" at bounding box center [239, 197] width 146 height 10
click at [236, 196] on div "Loaded : 87.40%" at bounding box center [231, 197] width 122 height 2
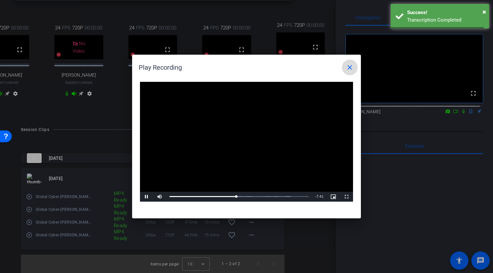
click at [350, 66] on mat-icon "close" at bounding box center [350, 68] width 8 height 8
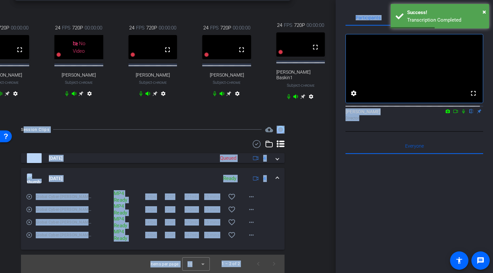
drag, startPoint x: 336, startPoint y: 155, endPoint x: 333, endPoint y: 97, distance: 58.1
click at [333, 97] on div "arrow_back Global Cyber Back to project Send invite account_box grid_on setting…" at bounding box center [246, 136] width 493 height 273
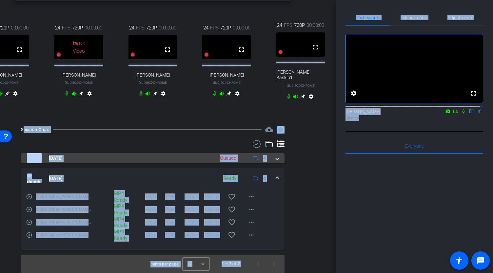
click at [276, 155] on span at bounding box center [277, 158] width 3 height 7
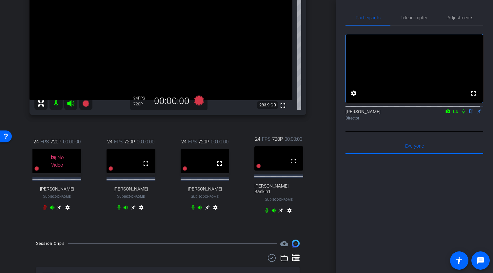
scroll to position [96, 0]
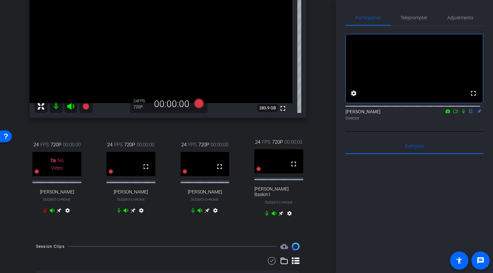
drag, startPoint x: 336, startPoint y: 109, endPoint x: 335, endPoint y: 99, distance: 9.9
click at [335, 99] on div "arrow_back Global Cyber Back to project Send invite account_box grid_on setting…" at bounding box center [246, 136] width 493 height 273
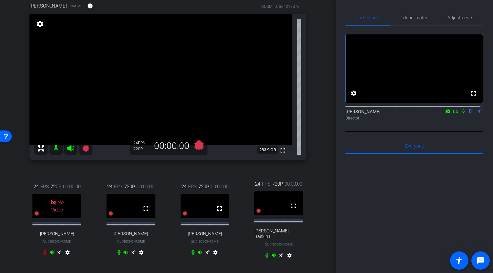
scroll to position [52, 0]
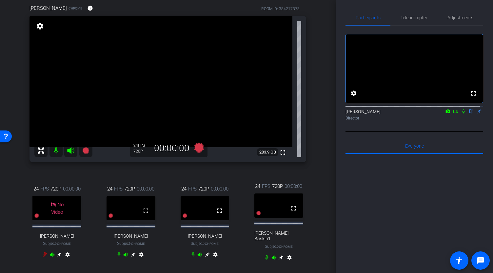
drag, startPoint x: 331, startPoint y: 77, endPoint x: 334, endPoint y: 90, distance: 12.6
click at [334, 90] on div "arrow_back Global Cyber Back to project Send invite account_box grid_on setting…" at bounding box center [168, 136] width 336 height 273
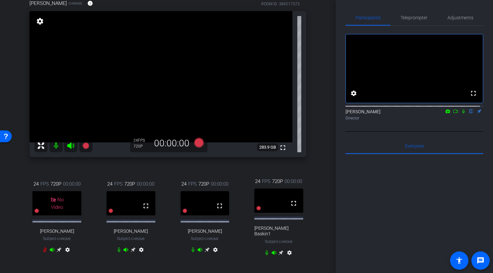
scroll to position [58, 0]
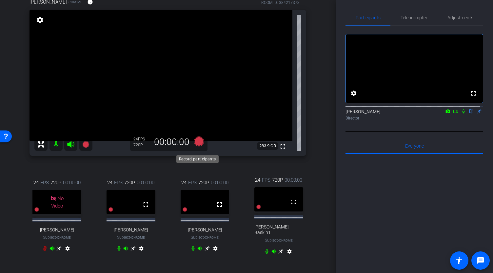
click at [196, 146] on icon at bounding box center [199, 141] width 10 height 10
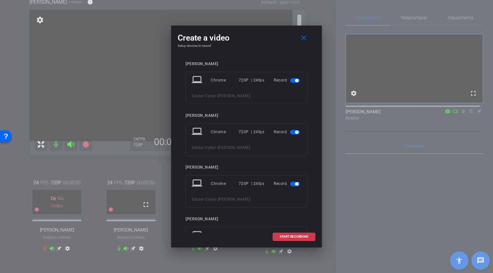
click at [291, 132] on span "button" at bounding box center [295, 132] width 10 height 5
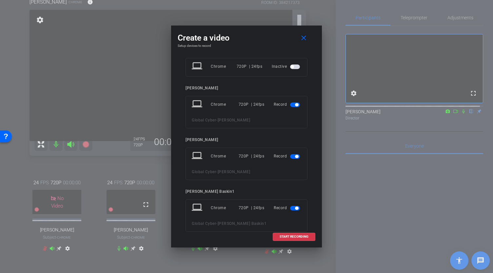
scroll to position [66, 0]
click at [291, 159] on mat-slide-toggle at bounding box center [295, 156] width 11 height 8
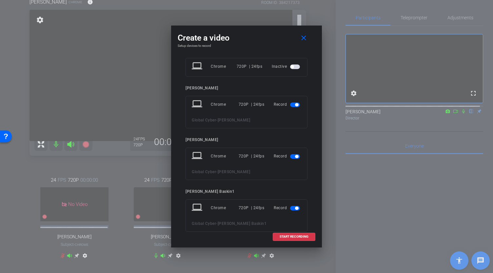
click at [291, 155] on span "button" at bounding box center [295, 156] width 10 height 5
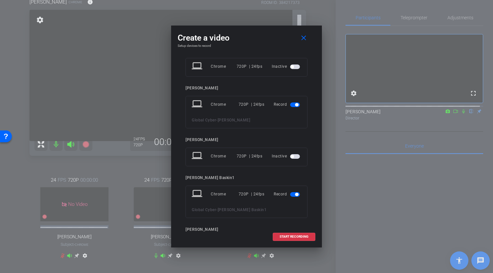
click at [292, 195] on span "button" at bounding box center [295, 194] width 10 height 5
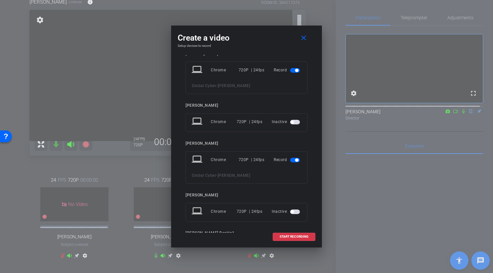
scroll to position [0, 0]
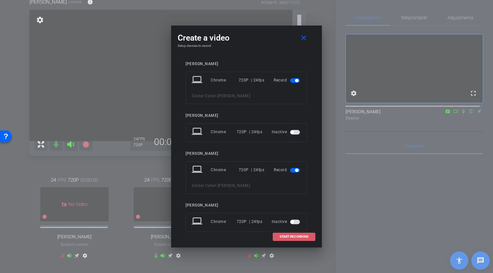
click at [295, 237] on span "START RECORDING" at bounding box center [294, 236] width 29 height 3
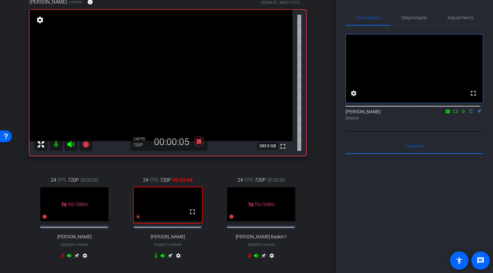
click at [453, 114] on icon at bounding box center [455, 111] width 5 height 5
click at [469, 114] on icon at bounding box center [471, 111] width 5 height 5
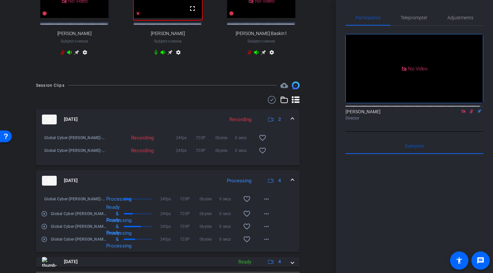
scroll to position [288, 0]
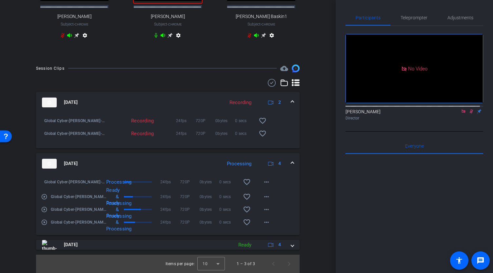
click at [291, 163] on span at bounding box center [292, 163] width 3 height 7
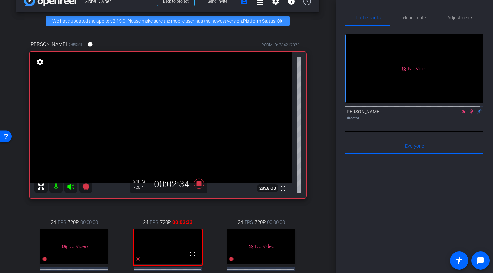
scroll to position [0, 0]
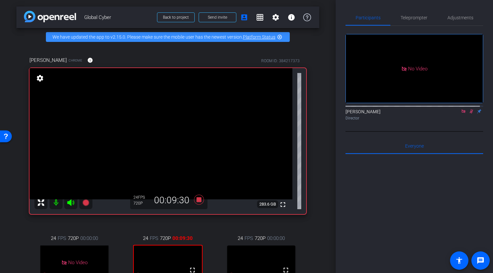
click at [469, 114] on icon at bounding box center [471, 111] width 5 height 5
click at [461, 114] on icon at bounding box center [463, 111] width 5 height 5
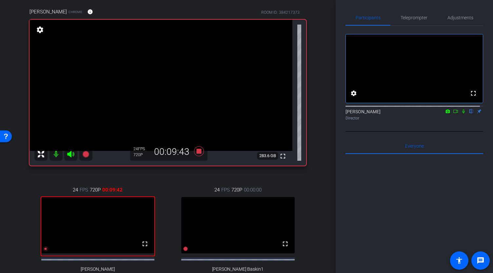
scroll to position [49, 0]
click at [198, 155] on icon at bounding box center [199, 151] width 10 height 10
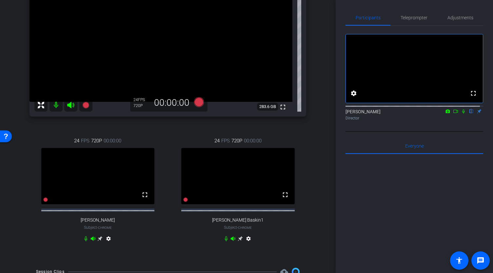
scroll to position [98, 0]
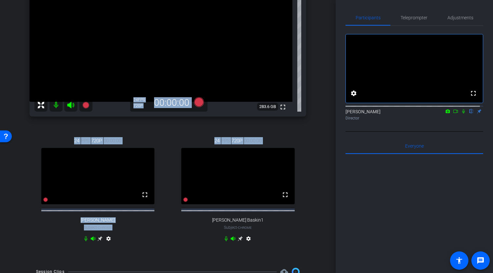
drag, startPoint x: 332, startPoint y: 102, endPoint x: 332, endPoint y: 144, distance: 42.0
click at [332, 144] on div "arrow_back Global Cyber Back to project Send invite account_box grid_on setting…" at bounding box center [168, 136] width 336 height 273
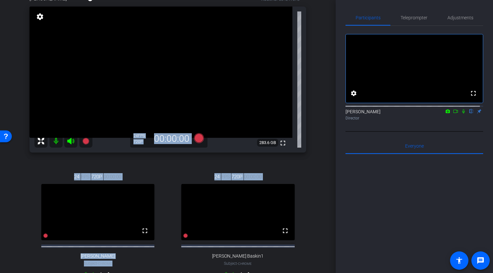
scroll to position [74, 0]
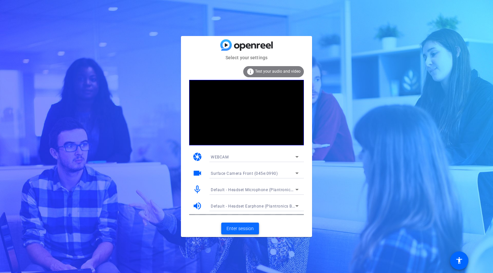
click at [240, 230] on span "Enter session" at bounding box center [240, 229] width 27 height 7
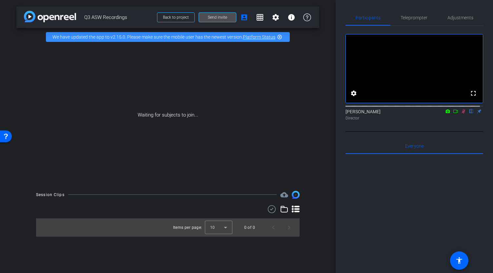
click at [225, 17] on span "Send invite" at bounding box center [217, 17] width 19 height 5
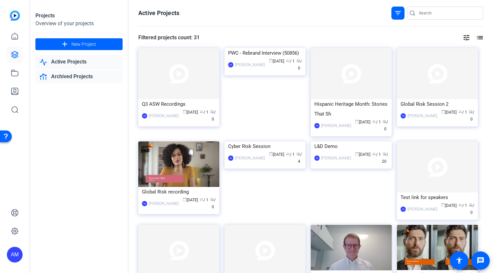
click at [70, 72] on link "Archived Projects" at bounding box center [78, 76] width 87 height 13
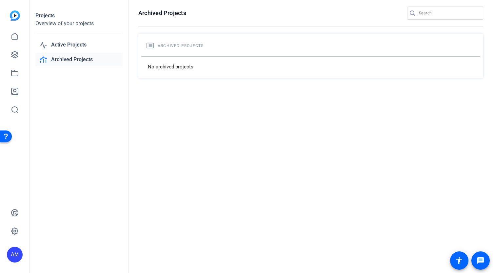
click at [150, 44] on icon at bounding box center [150, 45] width 5 height 3
click at [151, 46] on icon at bounding box center [151, 46] width 8 height 8
click at [152, 49] on icon at bounding box center [151, 46] width 8 height 8
click at [70, 44] on link "Active Projects" at bounding box center [78, 44] width 87 height 13
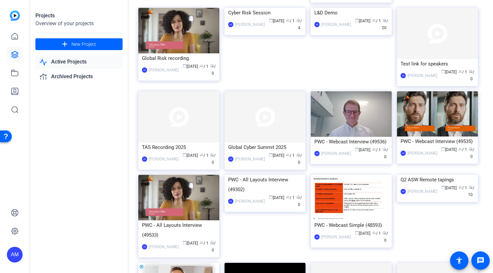
scroll to position [134, 0]
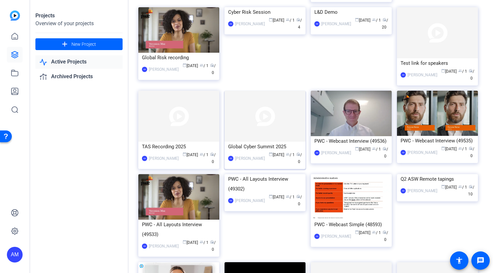
click at [284, 131] on img at bounding box center [265, 116] width 81 height 51
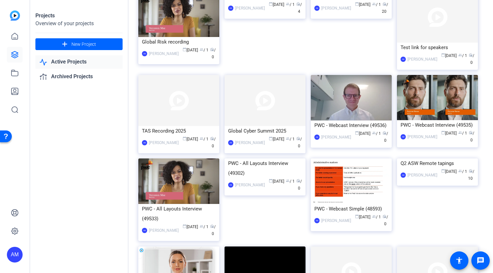
scroll to position [154, 0]
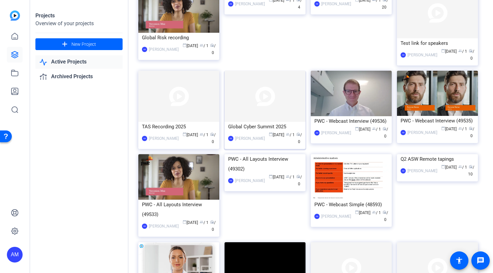
click at [287, 103] on img at bounding box center [265, 96] width 81 height 51
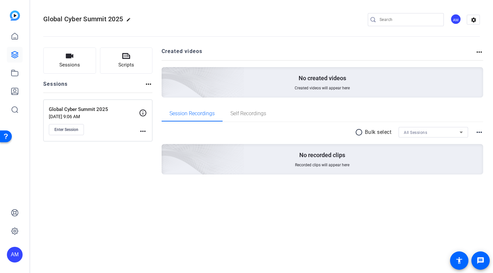
click at [148, 84] on mat-icon "more_horiz" at bounding box center [149, 84] width 8 height 8
click at [142, 113] on div at bounding box center [246, 136] width 493 height 273
click at [305, 107] on div "Session Recordings Self Recordings" at bounding box center [323, 114] width 322 height 16
click at [17, 51] on icon at bounding box center [15, 55] width 8 height 8
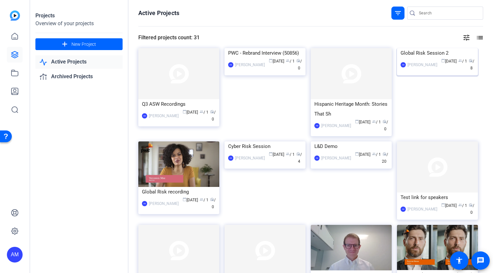
click at [432, 48] on img at bounding box center [437, 48] width 81 height 0
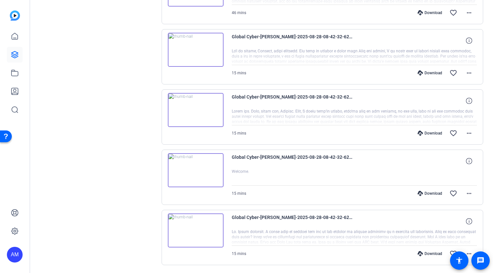
scroll to position [495, 0]
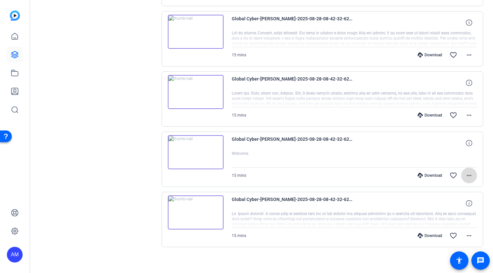
click at [465, 172] on mat-icon "more_horiz" at bounding box center [469, 176] width 8 height 8
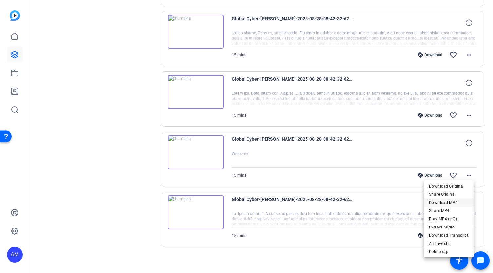
click at [453, 203] on span "Download MP4" at bounding box center [448, 203] width 39 height 8
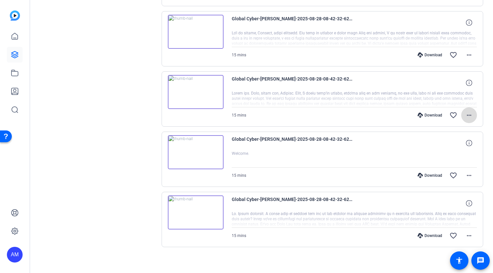
click at [466, 111] on mat-icon "more_horiz" at bounding box center [469, 115] width 8 height 8
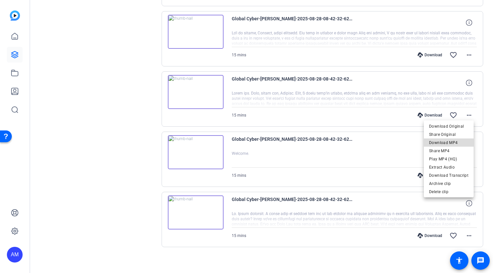
click at [452, 143] on span "Download MP4" at bounding box center [448, 143] width 39 height 8
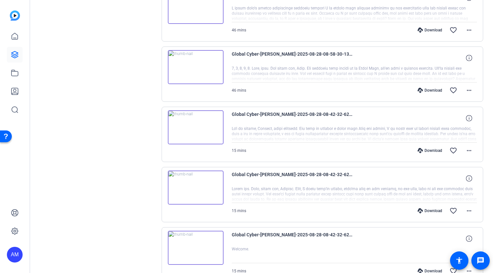
scroll to position [382, 0]
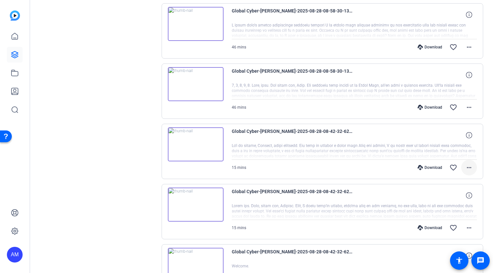
click at [468, 166] on mat-icon "more_horiz" at bounding box center [469, 168] width 8 height 8
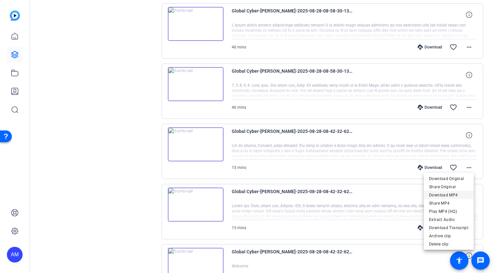
click at [454, 194] on span "Download MP4" at bounding box center [448, 195] width 39 height 8
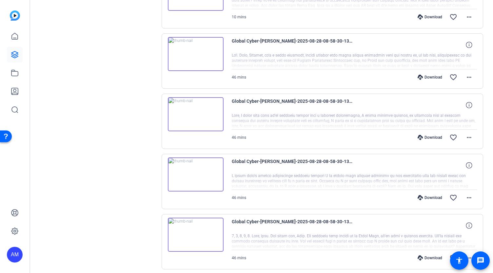
scroll to position [234, 0]
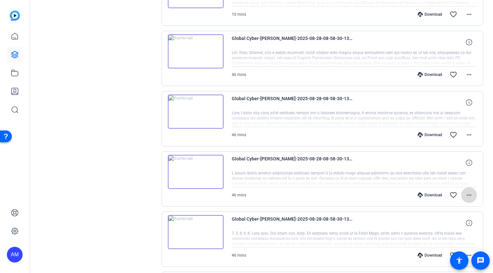
click at [465, 192] on mat-icon "more_horiz" at bounding box center [469, 195] width 8 height 8
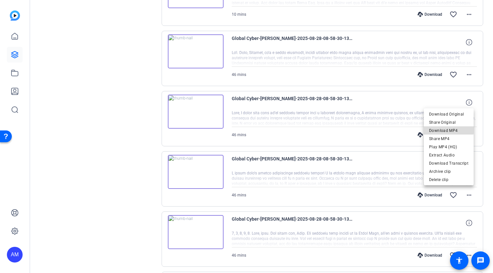
click at [450, 130] on span "Download MP4" at bounding box center [448, 131] width 39 height 8
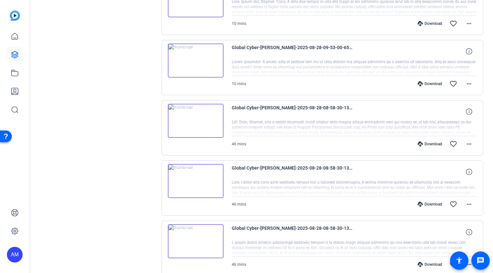
scroll to position [165, 0]
click at [467, 143] on mat-icon "more_horiz" at bounding box center [469, 144] width 8 height 8
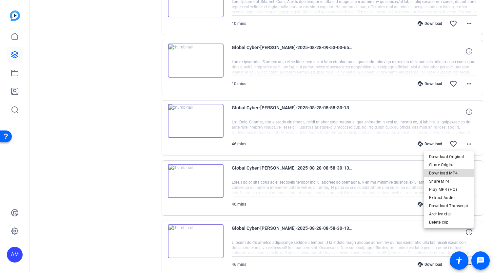
click at [456, 173] on span "Download MP4" at bounding box center [448, 174] width 39 height 8
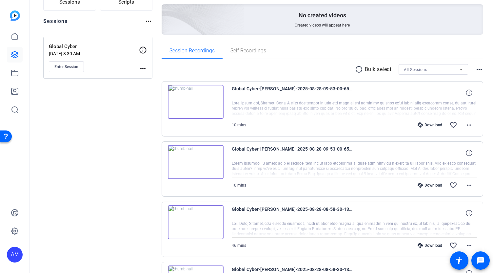
scroll to position [62, 0]
click at [465, 124] on mat-icon "more_horiz" at bounding box center [469, 126] width 8 height 8
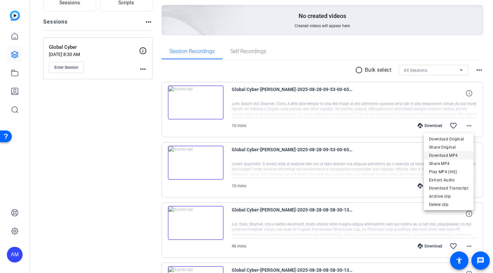
click at [452, 155] on span "Download MP4" at bounding box center [448, 156] width 39 height 8
